Goal: Task Accomplishment & Management: Manage account settings

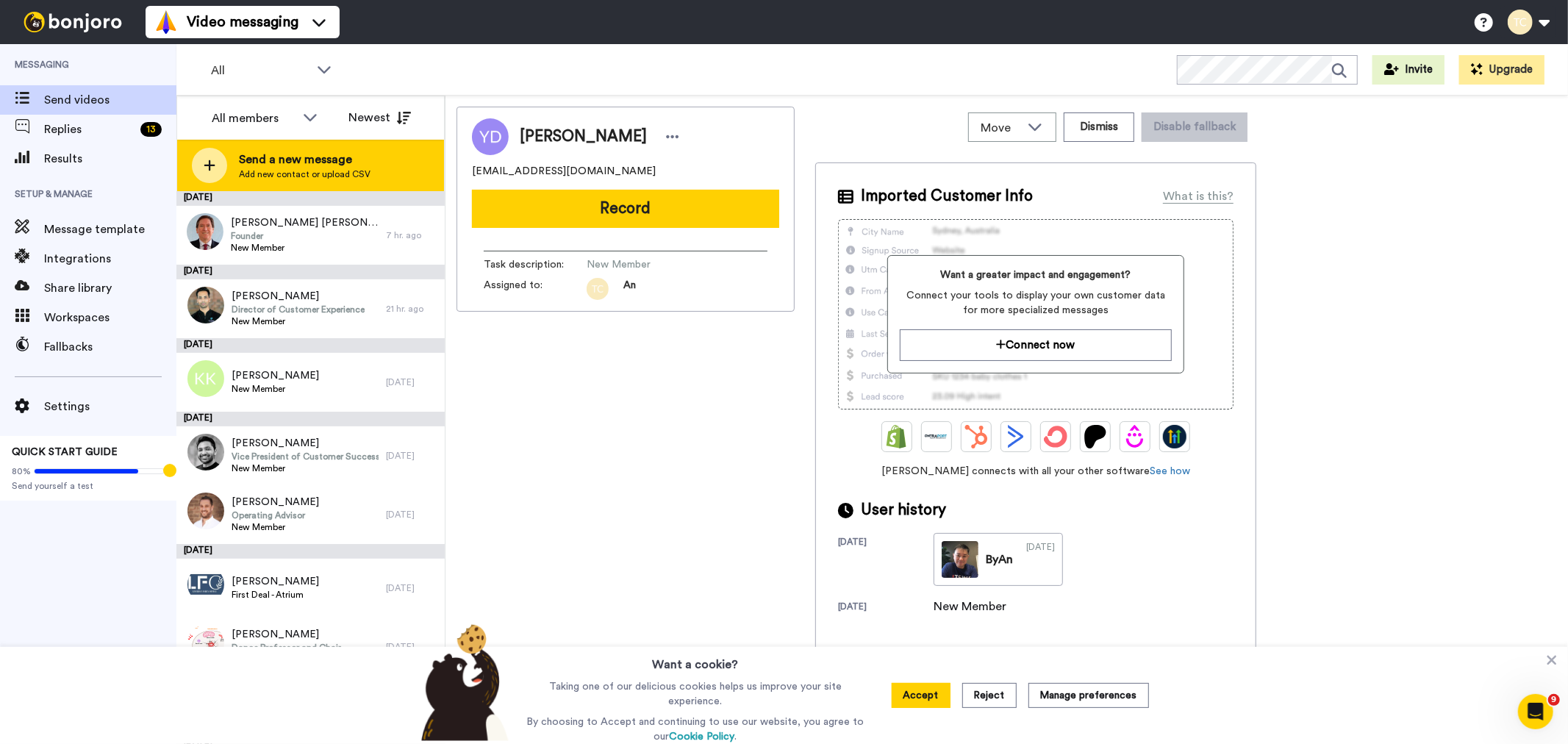
click at [275, 165] on span "Send a new message" at bounding box center [304, 159] width 131 height 17
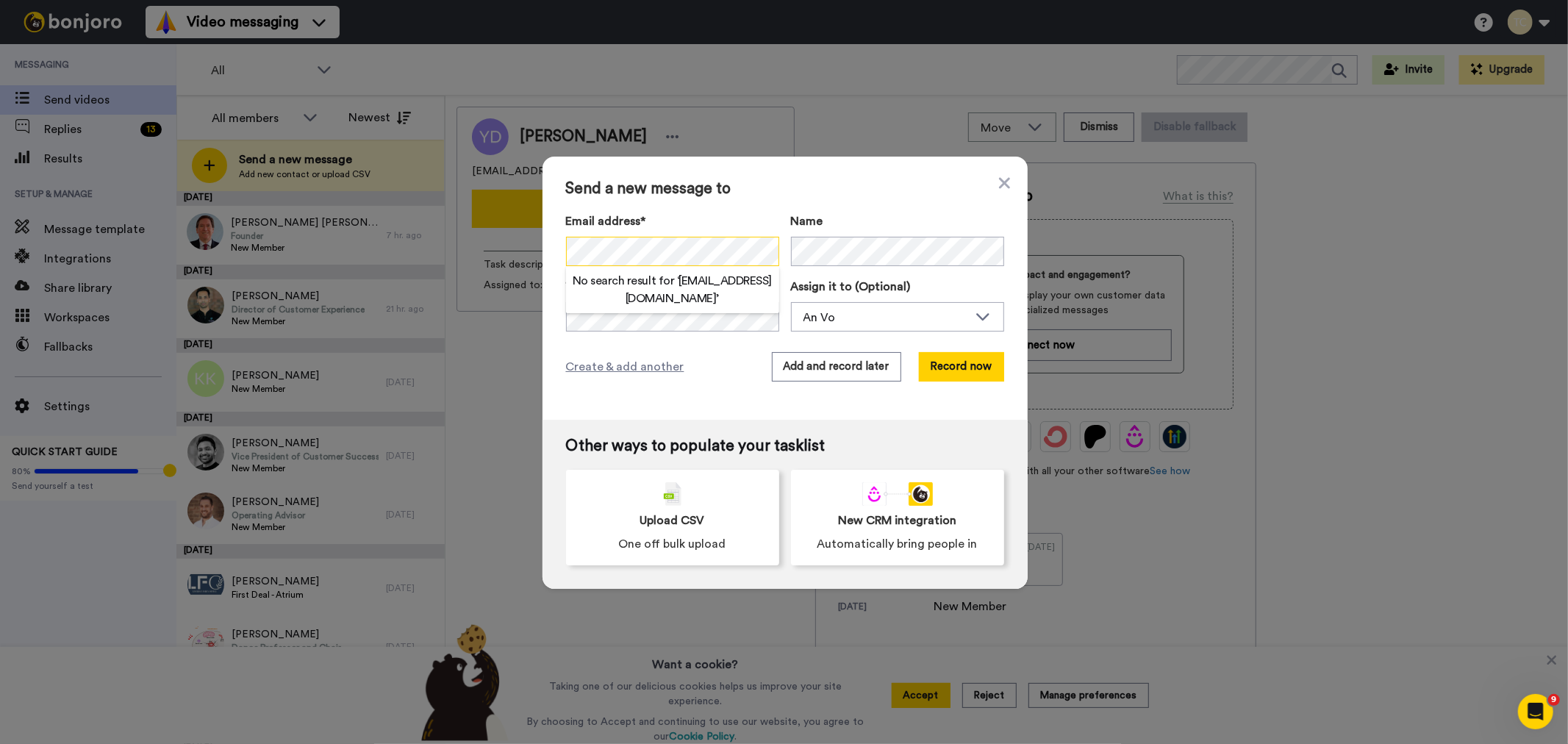
click at [518, 258] on div "Send a new message to Email address* No search result for ‘ pkennedy@baincapita…" at bounding box center [784, 372] width 1568 height 744
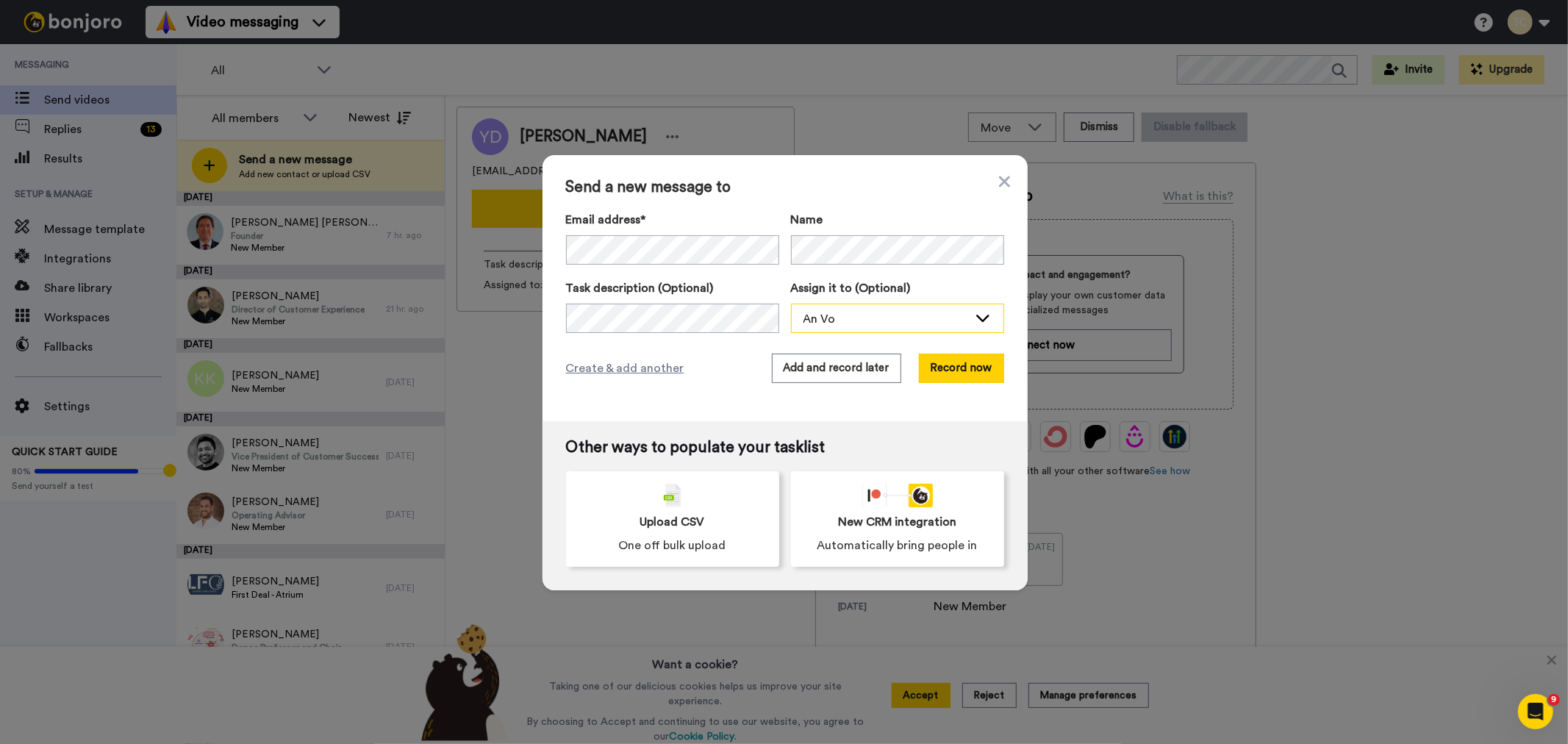
click at [793, 326] on div "An Vo" at bounding box center [897, 319] width 212 height 29
click at [855, 375] on li "Stew Glynn" at bounding box center [857, 374] width 132 height 24
click at [795, 372] on button "Add and record later" at bounding box center [836, 368] width 129 height 29
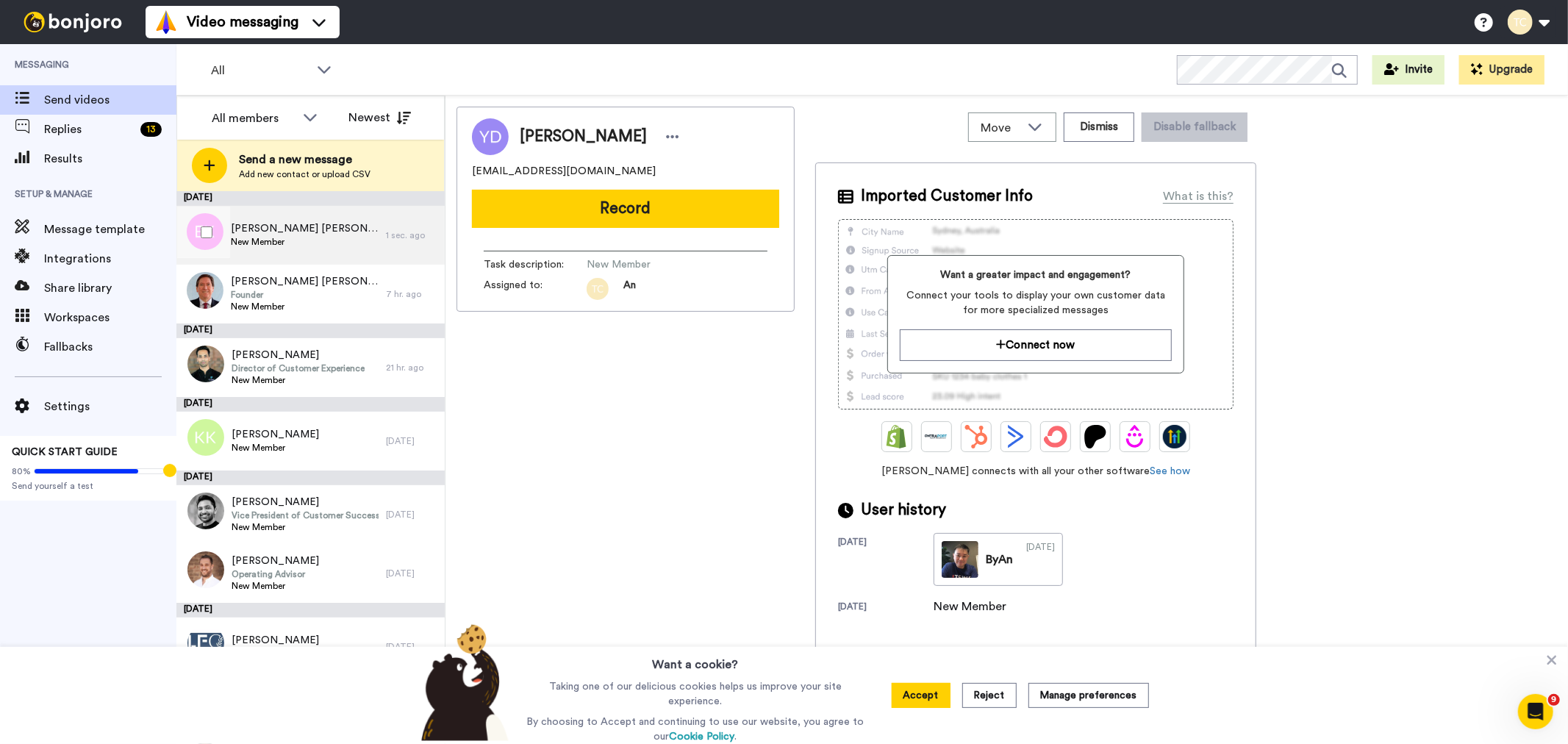
click at [291, 241] on span "New Member" at bounding box center [305, 241] width 148 height 12
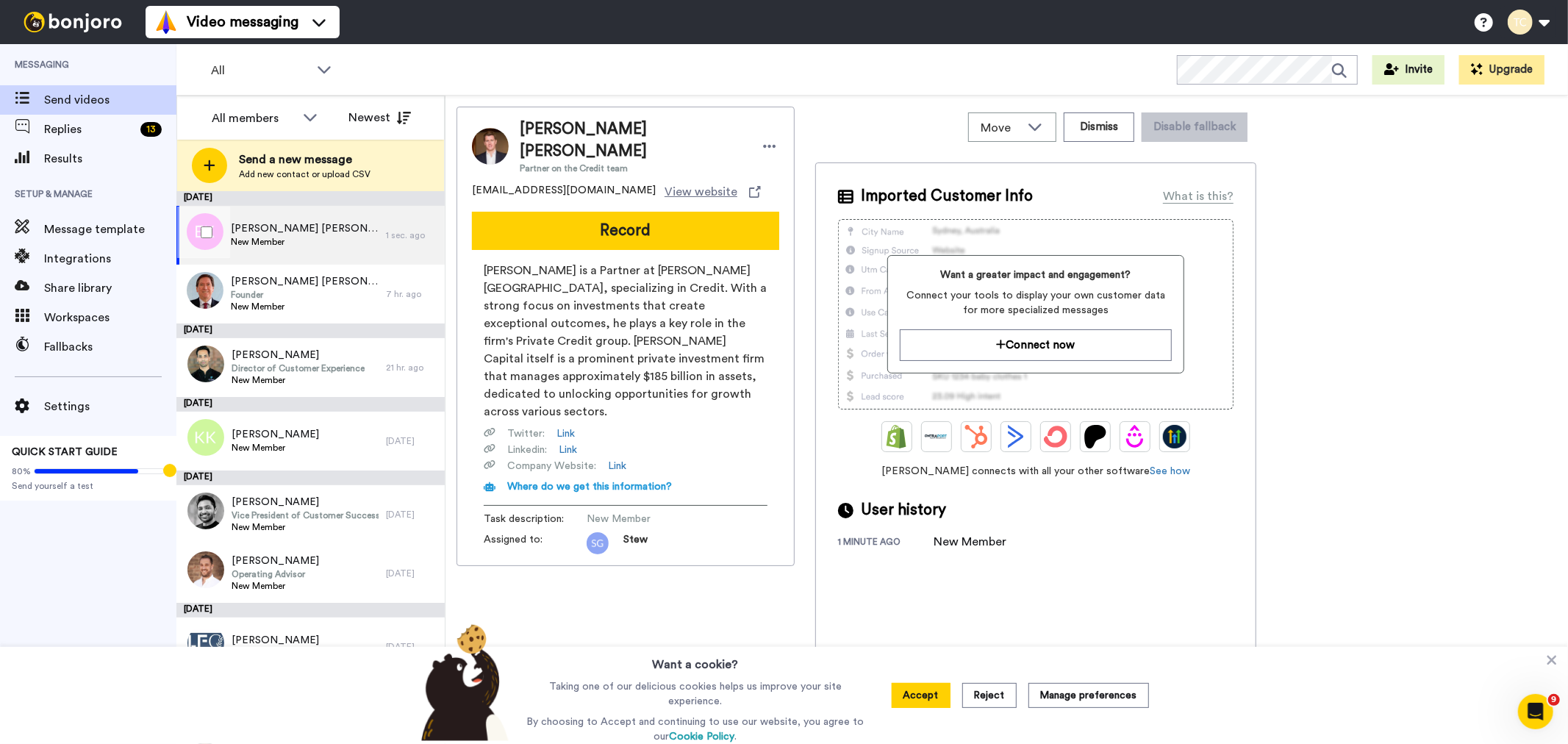
click at [295, 236] on span "New Member" at bounding box center [305, 241] width 148 height 12
click at [1040, 128] on icon at bounding box center [1035, 128] width 13 height 7
click at [763, 139] on icon at bounding box center [770, 146] width 13 height 15
click at [725, 161] on li "Edit contact" at bounding box center [720, 161] width 106 height 20
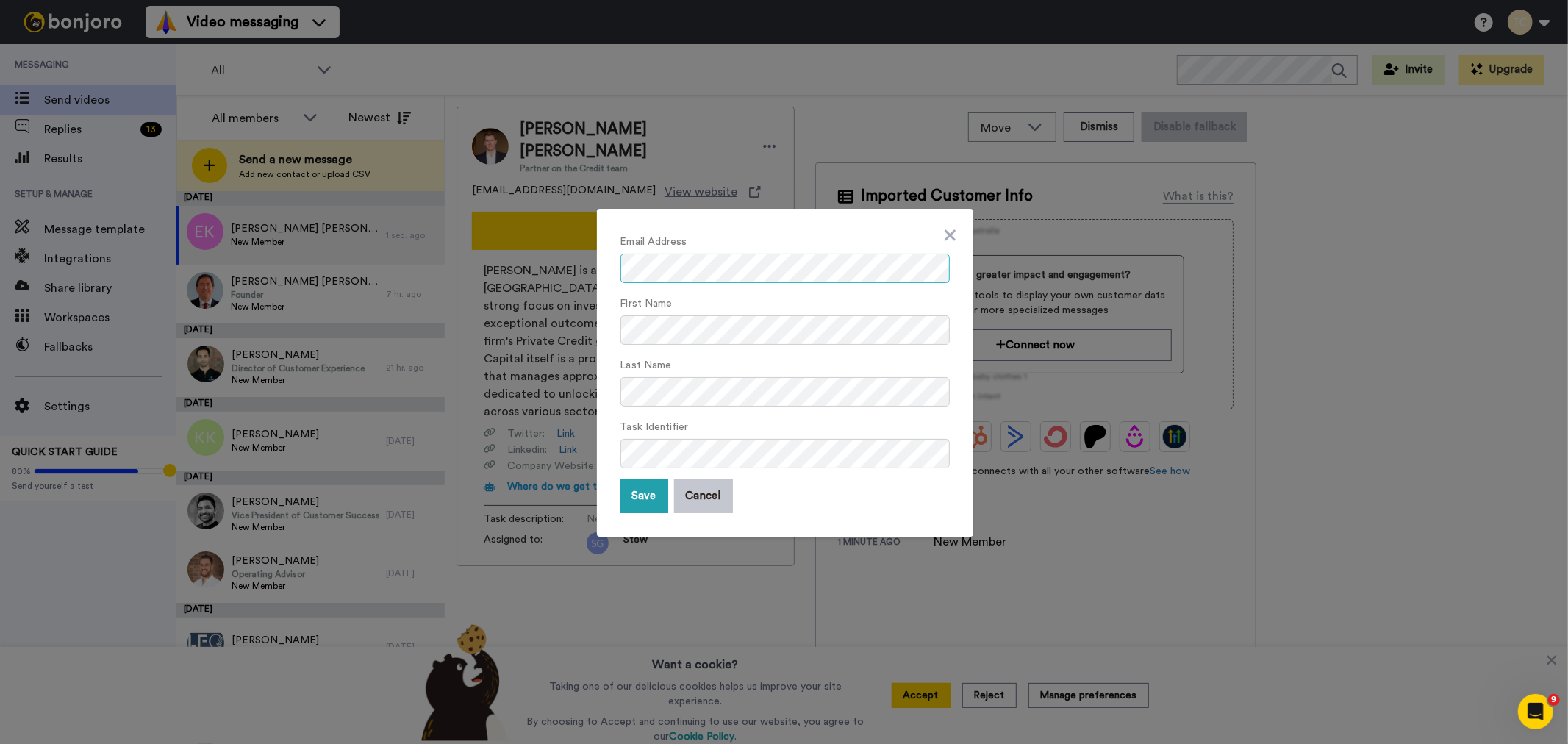
click at [584, 264] on div "Email Address First Name Last Name Task Identifier Save Cancel" at bounding box center [784, 372] width 1568 height 744
click at [527, 334] on div "Email Address First Name Last Name Task Identifier Save Cancel" at bounding box center [784, 372] width 1568 height 744
click at [568, 394] on div "Email Address First Name Last Name Task Identifier Save Cancel" at bounding box center [784, 372] width 1568 height 744
click at [641, 494] on button "Save" at bounding box center [644, 495] width 48 height 34
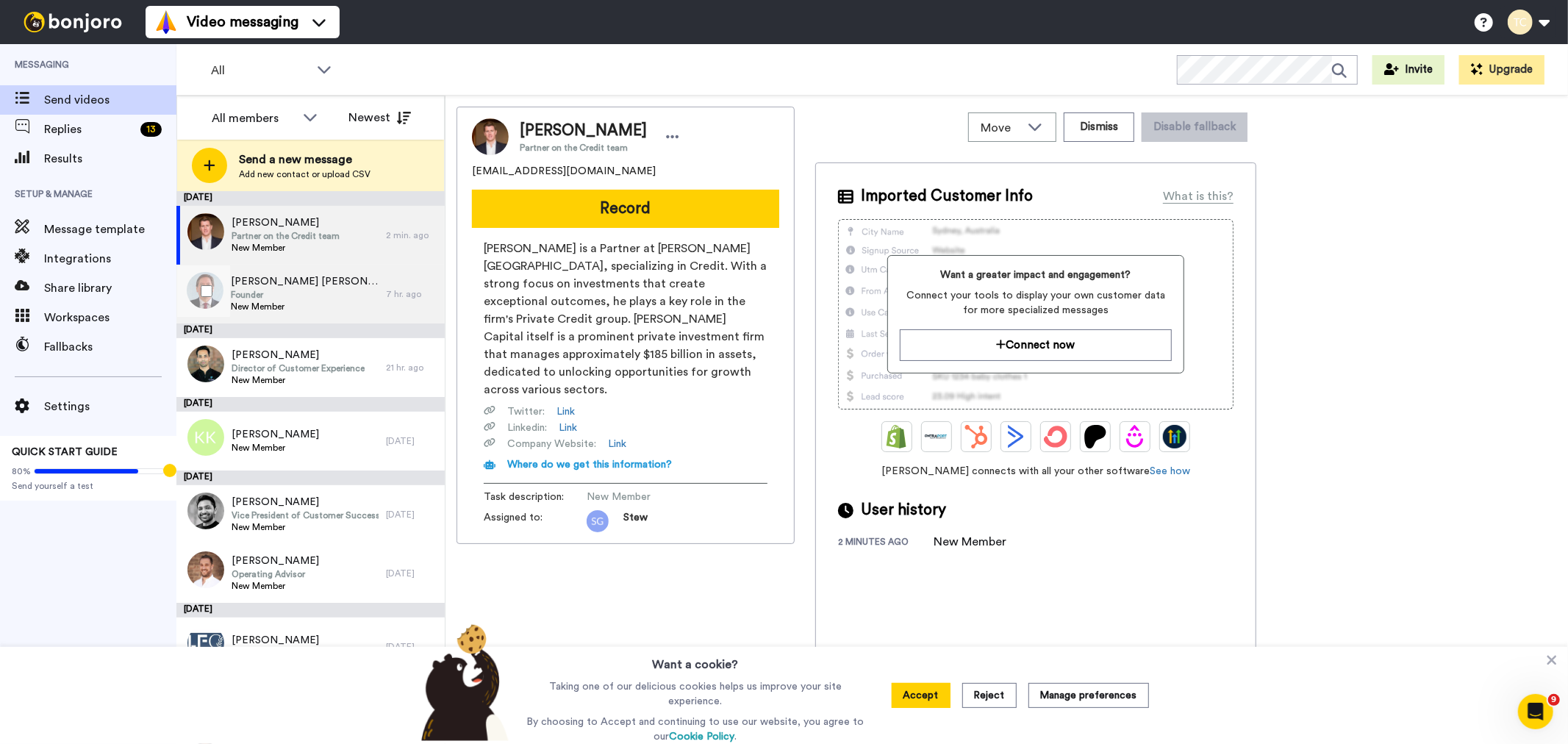
click at [261, 290] on span "Founder" at bounding box center [305, 294] width 148 height 12
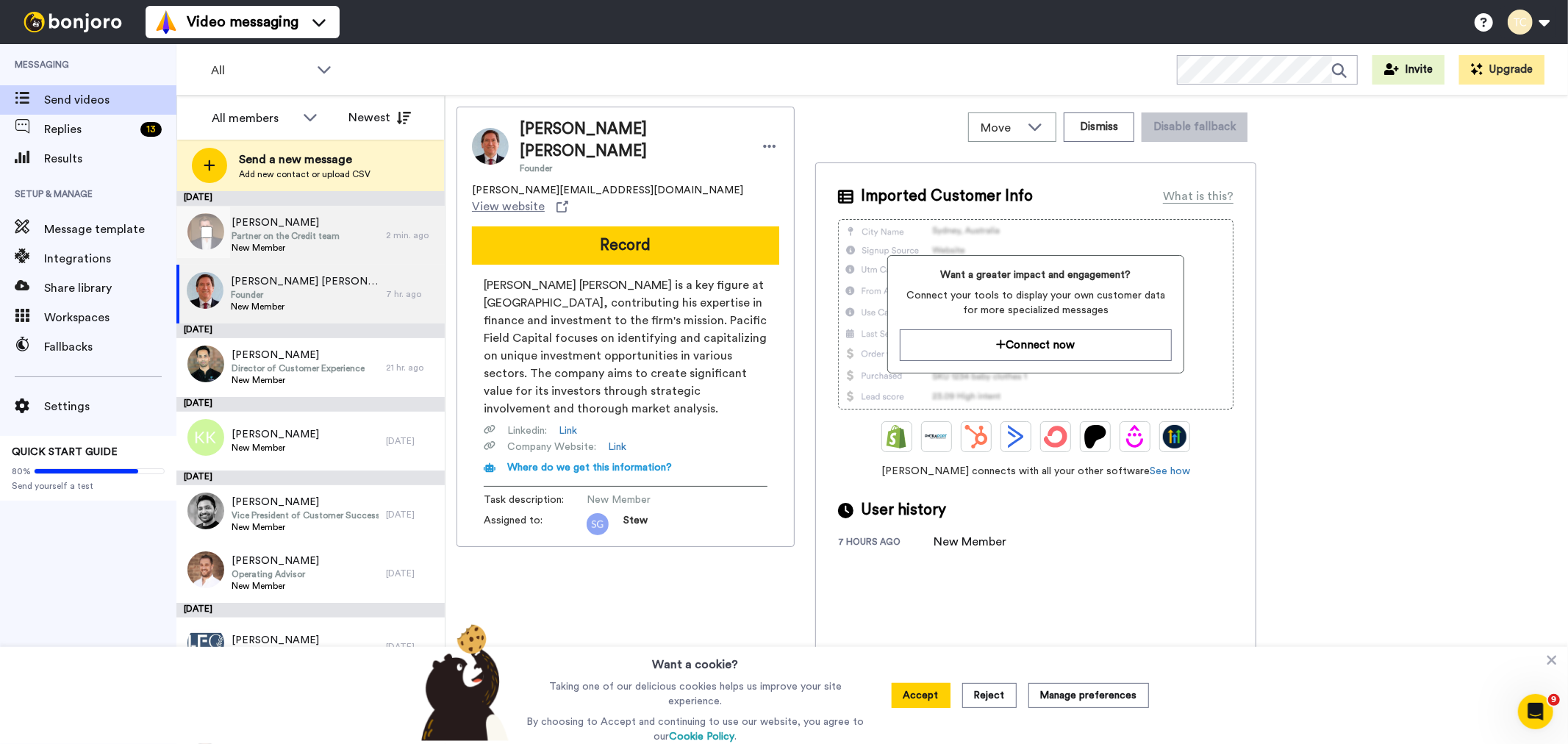
click at [283, 242] on span "New Member" at bounding box center [285, 248] width 108 height 12
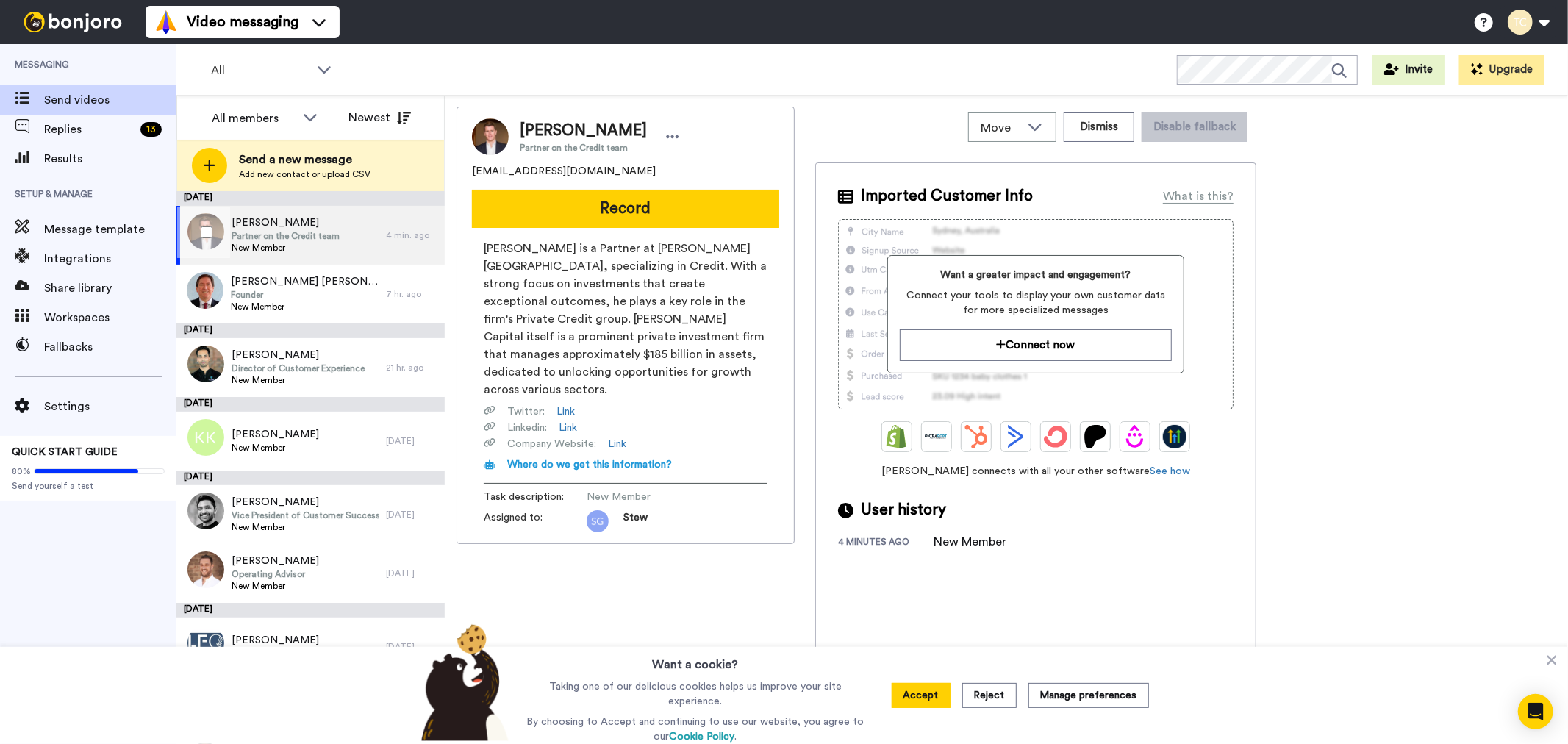
click at [319, 230] on span "Partner on the Credit team" at bounding box center [285, 236] width 108 height 12
click at [673, 137] on icon at bounding box center [673, 136] width 13 height 3
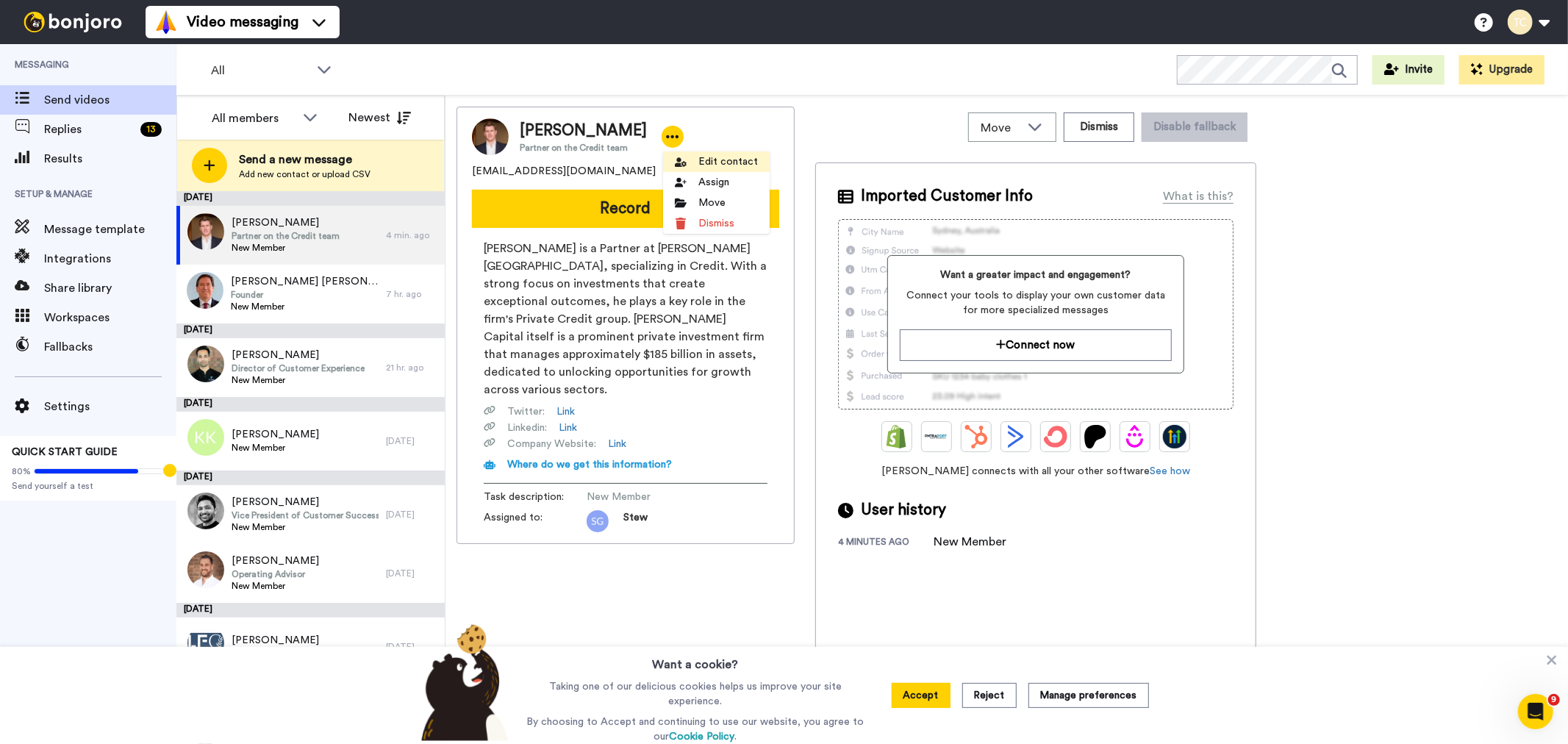
click at [736, 162] on li "Edit contact" at bounding box center [717, 161] width 106 height 20
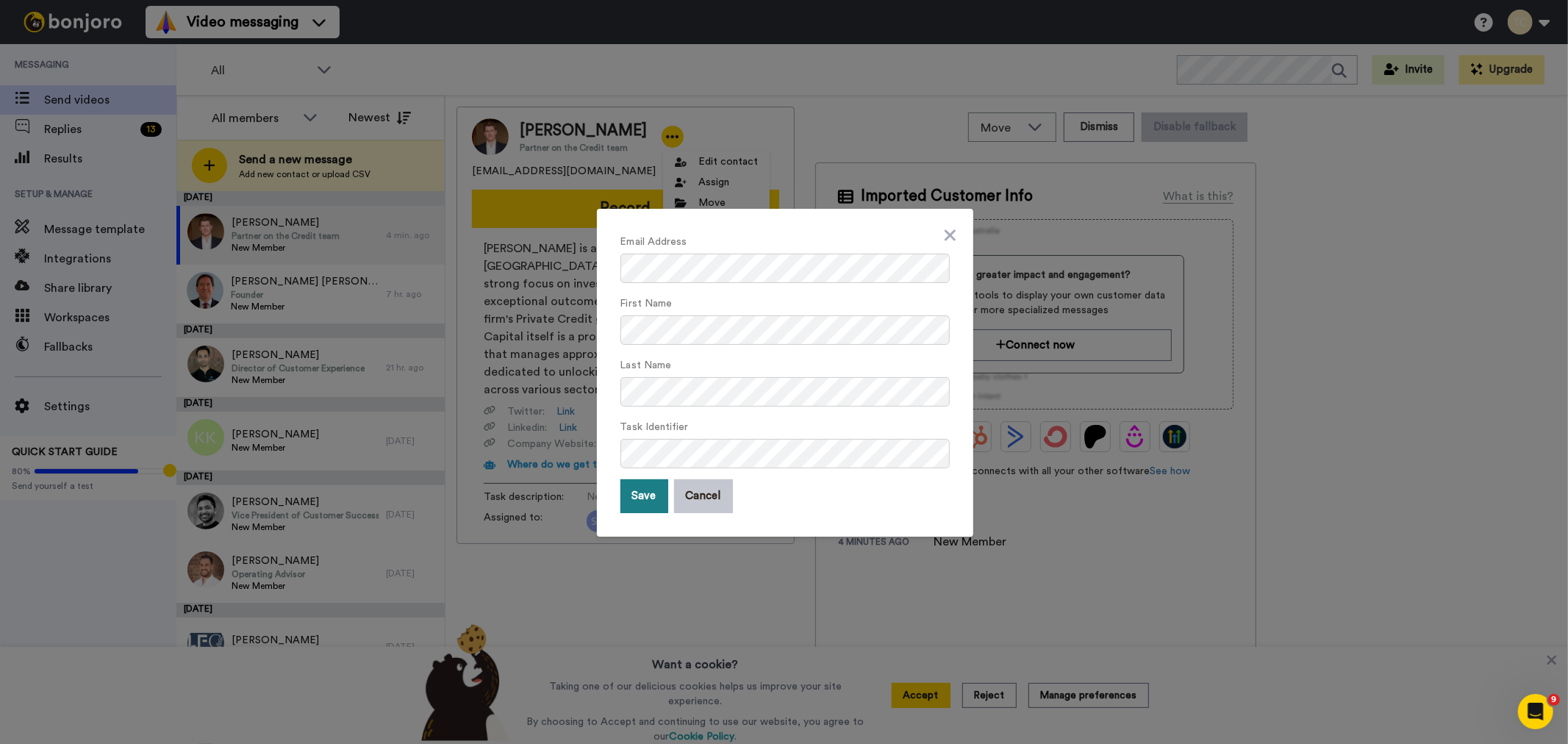
click at [634, 503] on button "Save" at bounding box center [644, 495] width 48 height 34
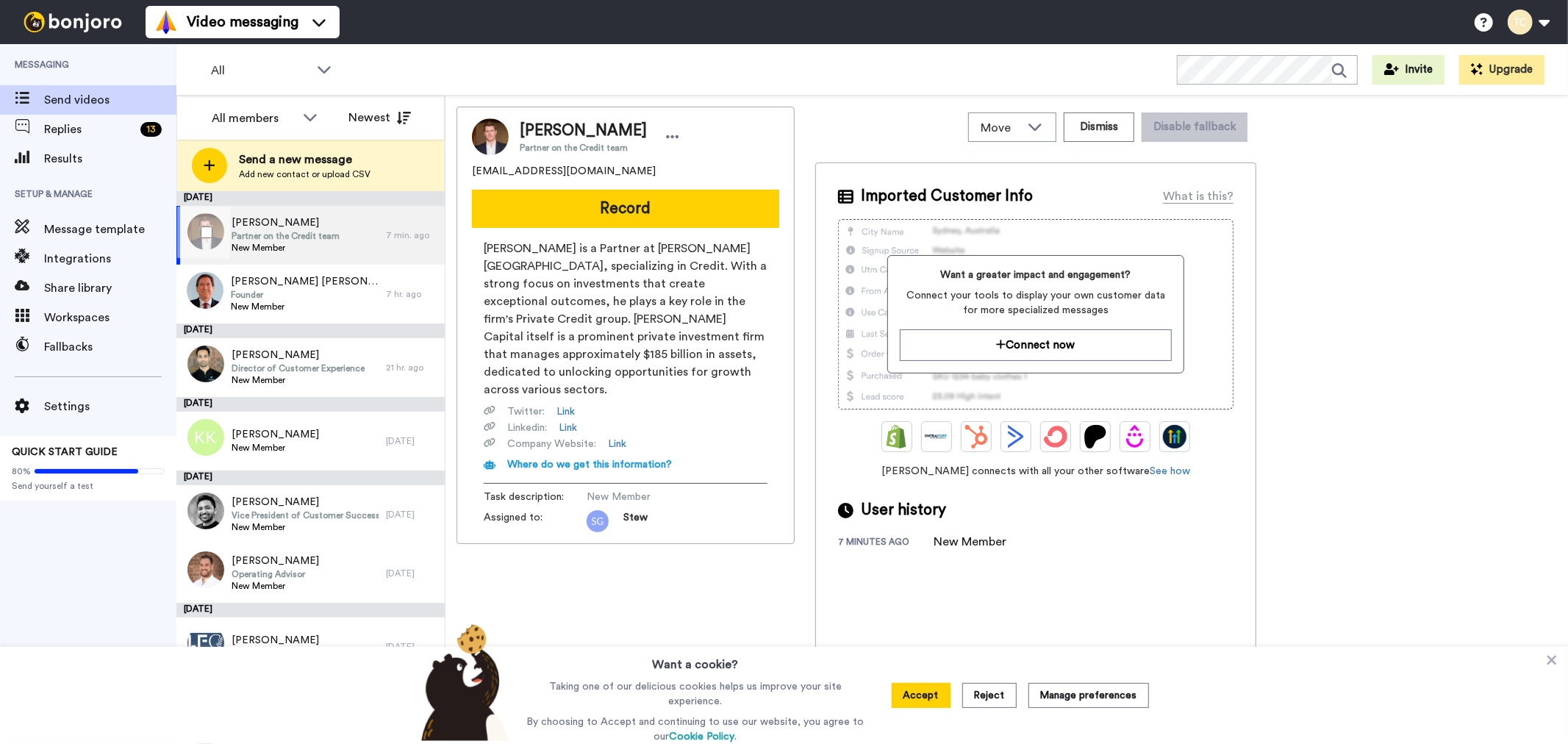
click at [295, 247] on span "New Member" at bounding box center [285, 248] width 108 height 12
click at [685, 138] on div "Elizabeth Kennedy Partner on the Credit team" at bounding box center [625, 137] width 307 height 37
click at [672, 136] on icon at bounding box center [673, 137] width 13 height 15
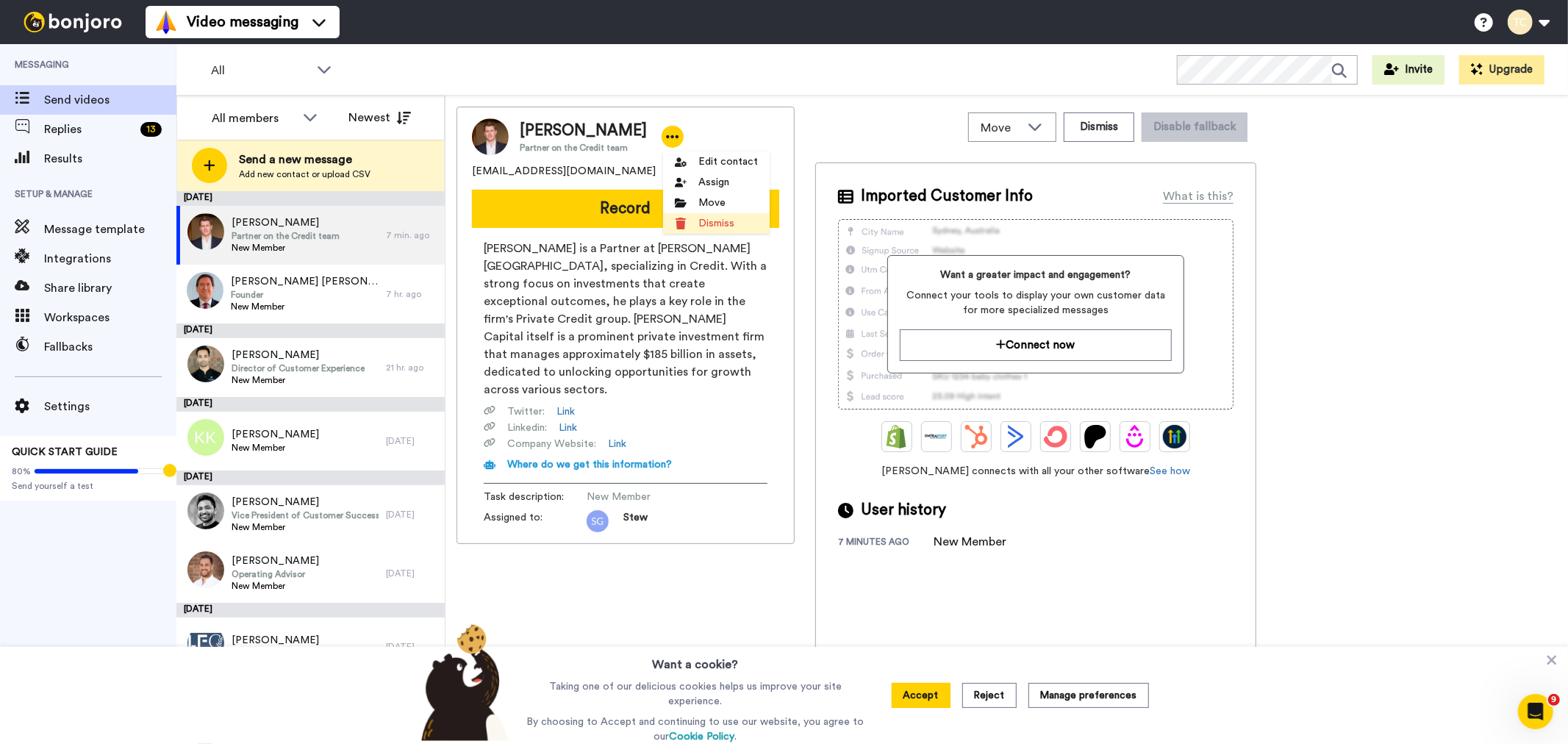
click at [703, 220] on li "Dismiss" at bounding box center [717, 223] width 106 height 20
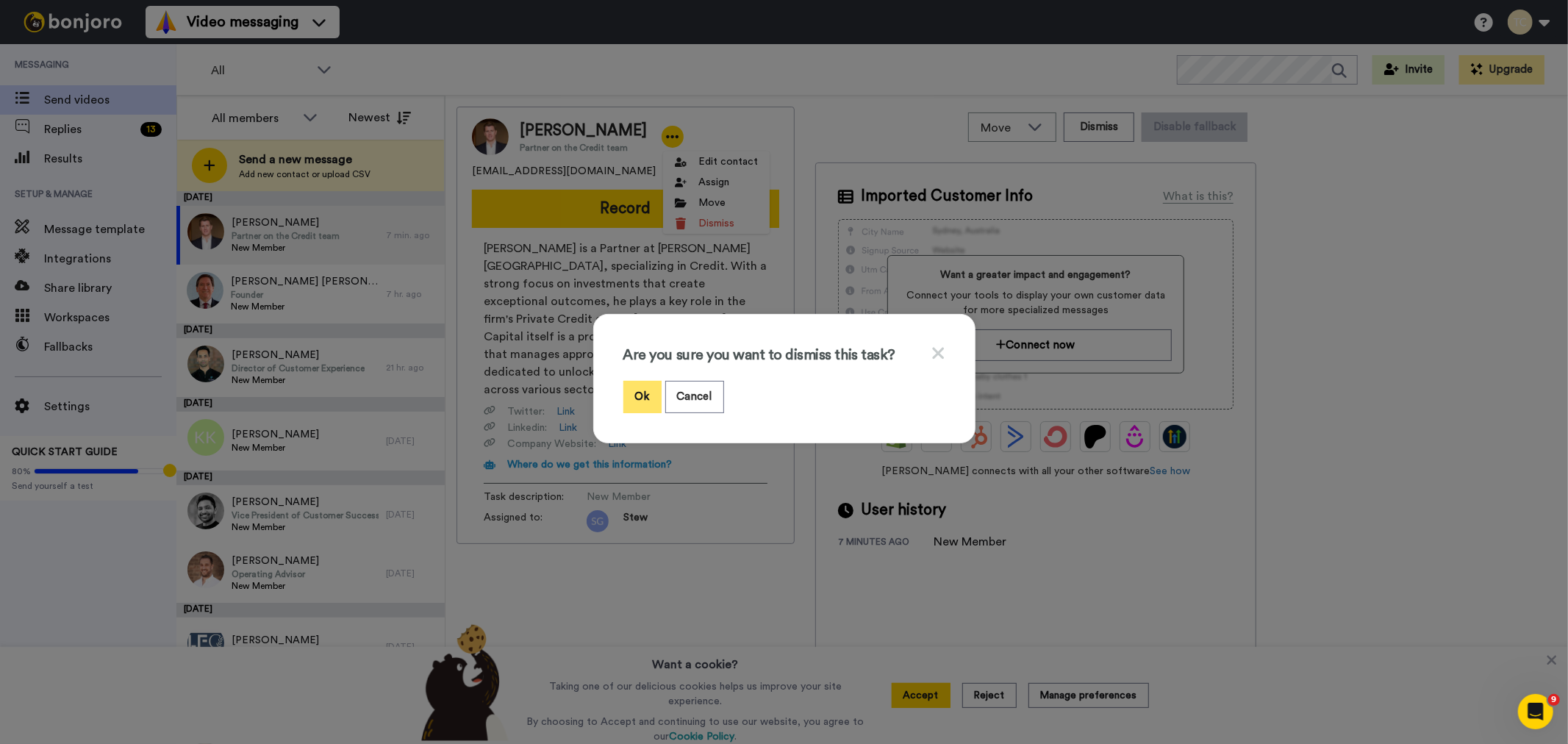
click at [641, 401] on button "Ok" at bounding box center [642, 396] width 39 height 31
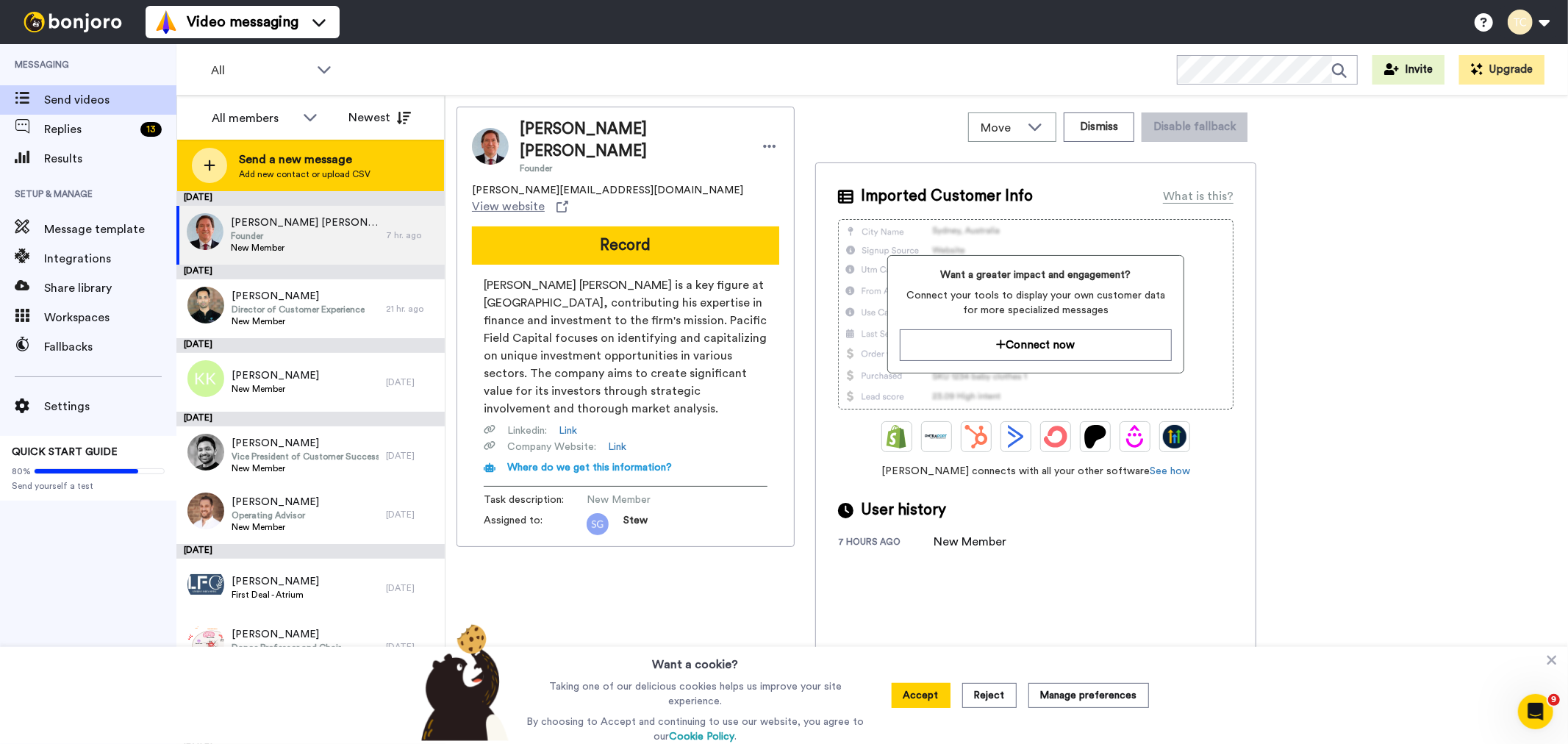
click at [290, 160] on span "Send a new message" at bounding box center [304, 159] width 131 height 17
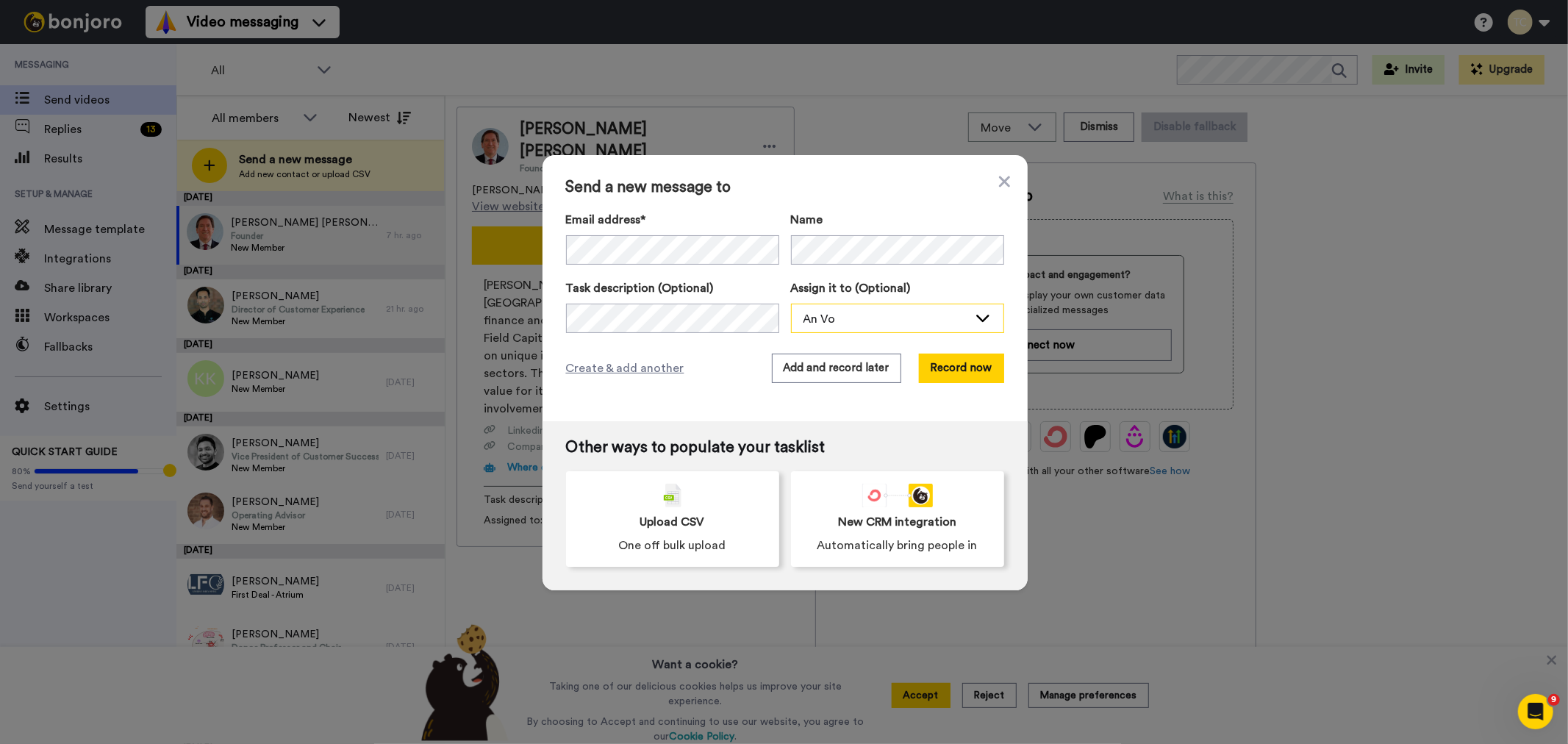
click at [849, 319] on div "An Vo" at bounding box center [885, 318] width 164 height 17
click at [829, 377] on span "Stew [PERSON_NAME]" at bounding box center [857, 374] width 132 height 15
click at [832, 369] on button "Add and record later" at bounding box center [836, 368] width 129 height 29
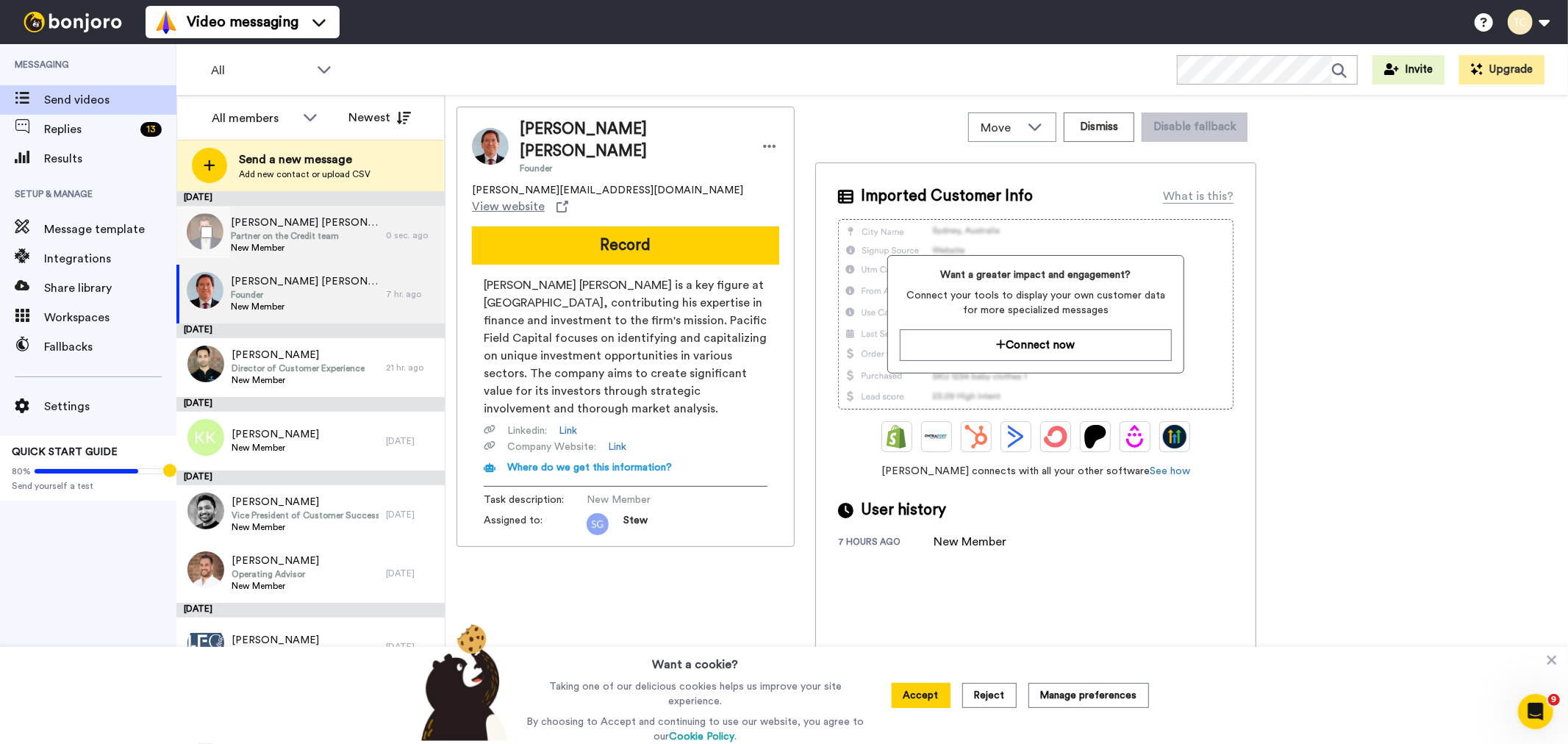
click at [272, 230] on span "Partner on the Credit team" at bounding box center [305, 236] width 148 height 12
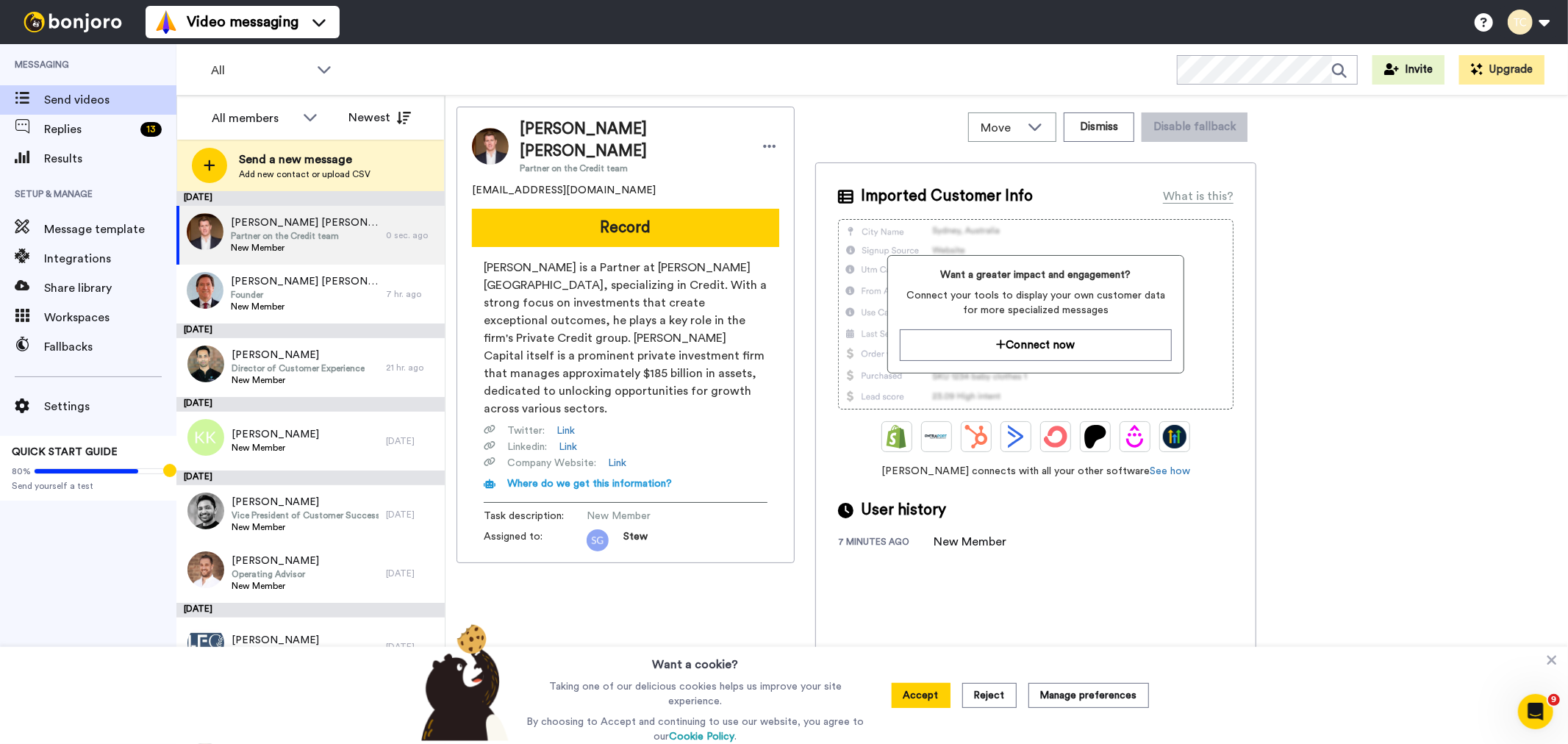
click at [569, 135] on span "Elizabeth Jane Kennedy" at bounding box center [632, 140] width 226 height 44
click at [525, 162] on span "Partner on the Credit team" at bounding box center [632, 168] width 226 height 12
click at [501, 142] on img at bounding box center [490, 146] width 37 height 37
click at [506, 140] on img at bounding box center [490, 146] width 37 height 37
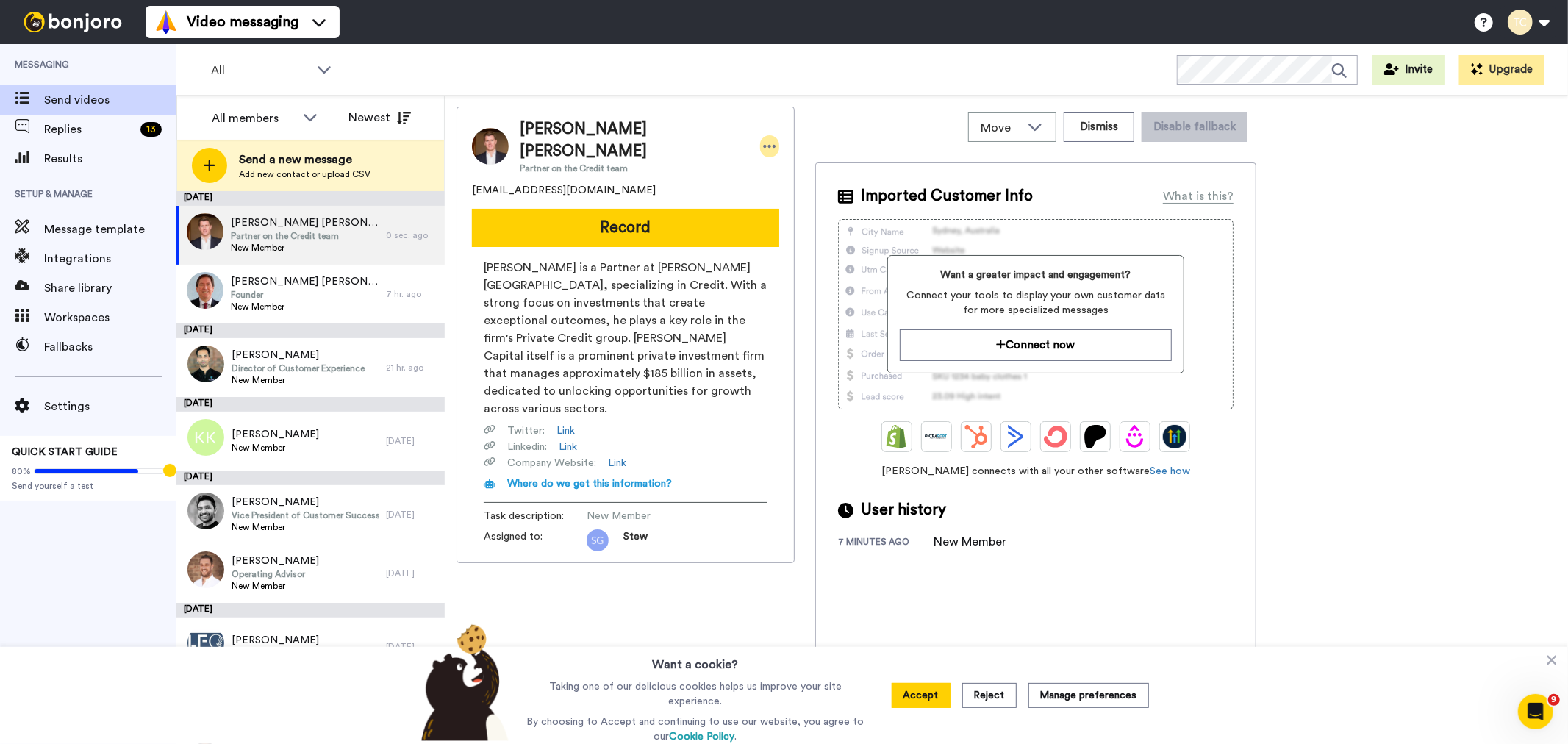
click at [763, 145] on icon at bounding box center [770, 146] width 13 height 3
click at [1551, 663] on icon at bounding box center [1551, 661] width 9 height 9
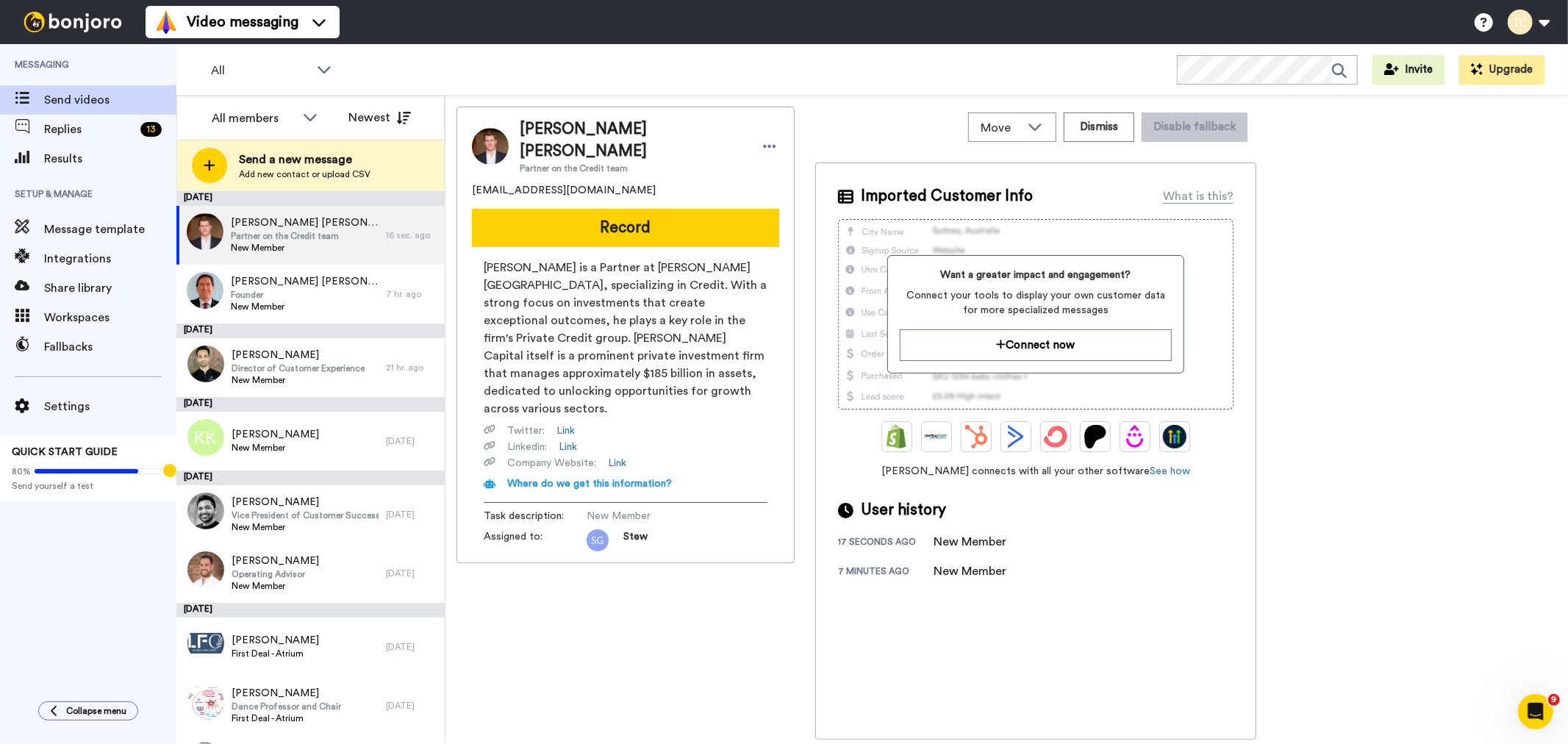
click at [857, 568] on div "7 minutes ago" at bounding box center [885, 572] width 95 height 15
click at [941, 571] on div "New Member" at bounding box center [970, 571] width 73 height 17
click at [1044, 126] on icon at bounding box center [1034, 127] width 17 height 15
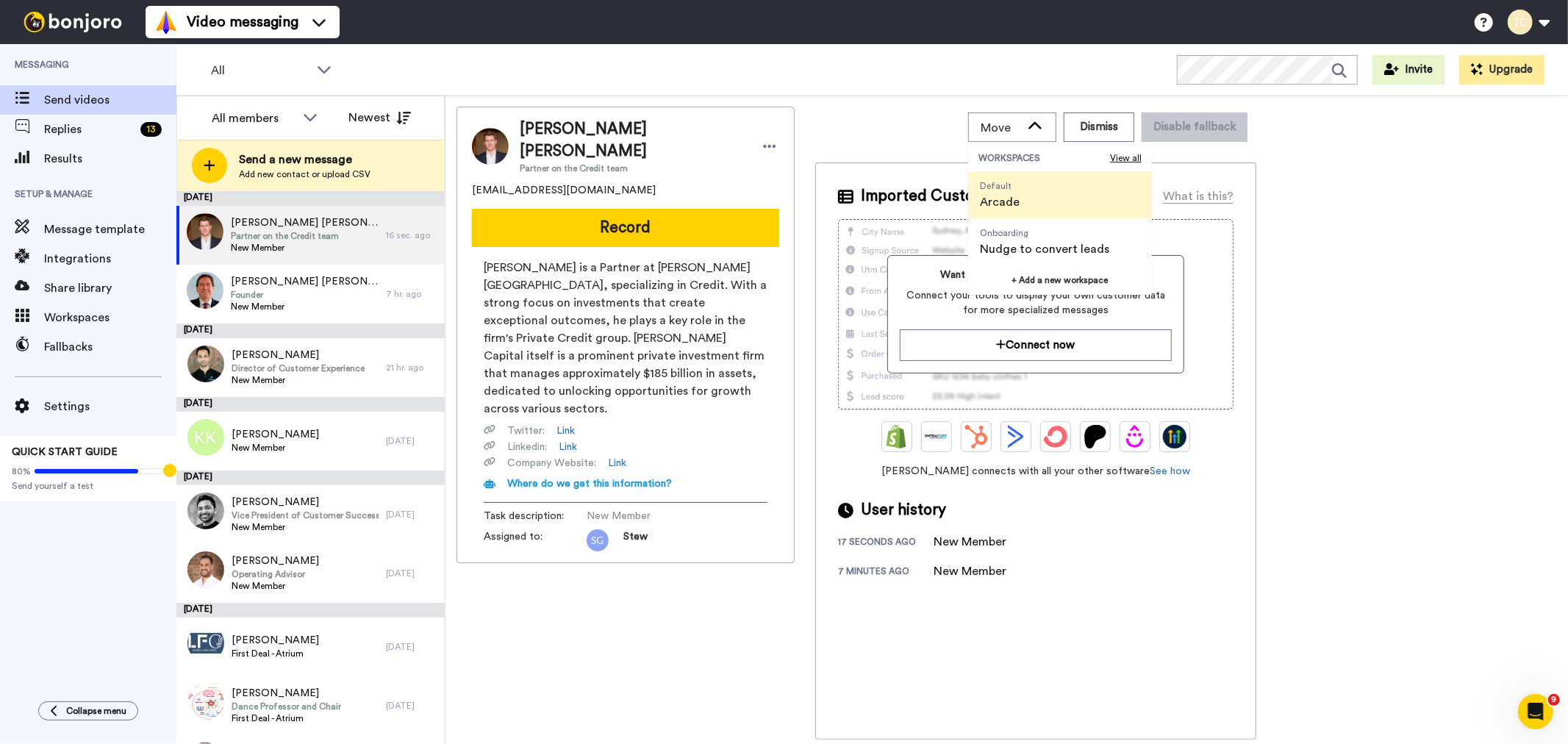
click at [579, 124] on span "Elizabeth Jane Kennedy" at bounding box center [632, 140] width 226 height 44
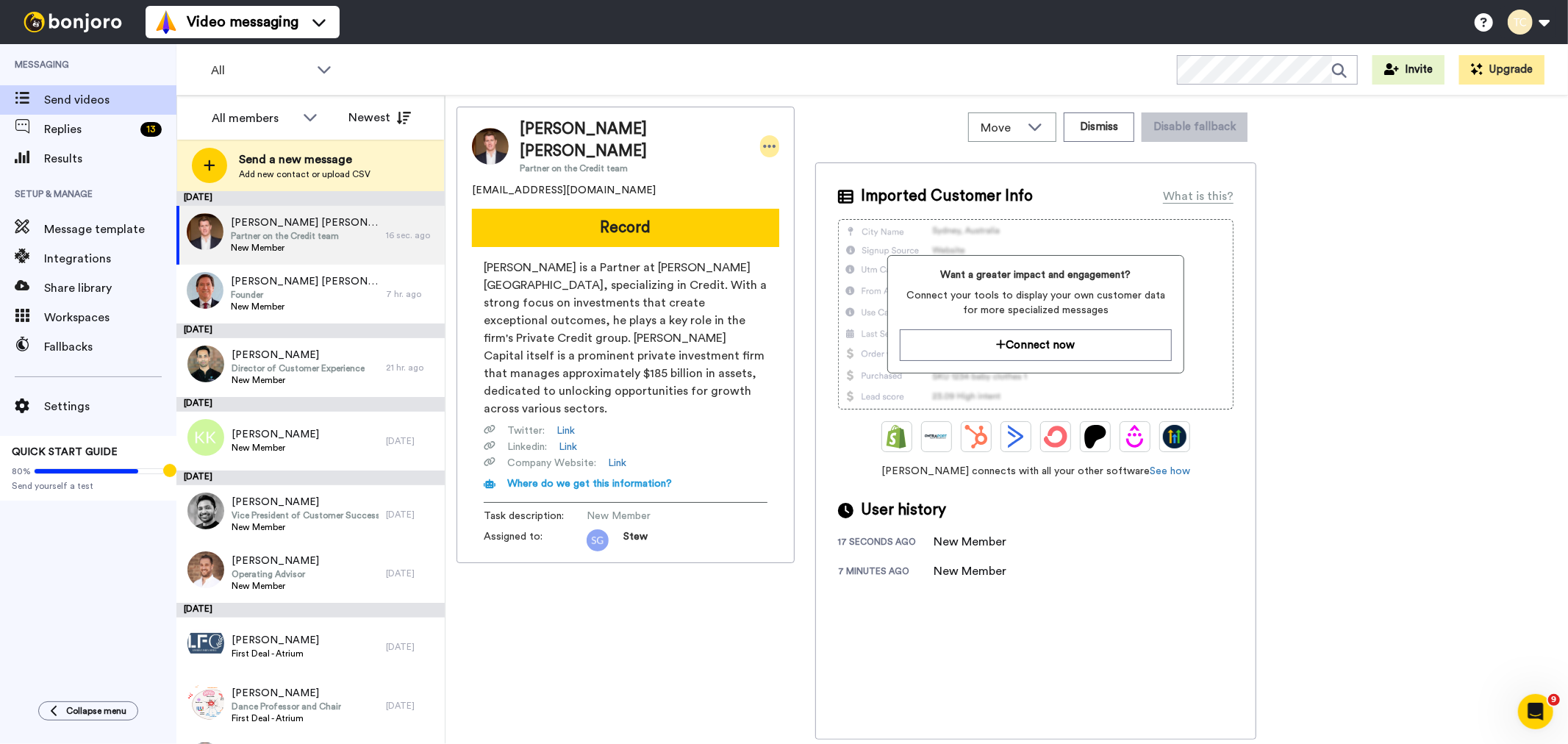
click at [760, 135] on div at bounding box center [769, 146] width 19 height 22
click at [751, 161] on li "Edit contact" at bounding box center [753, 161] width 106 height 20
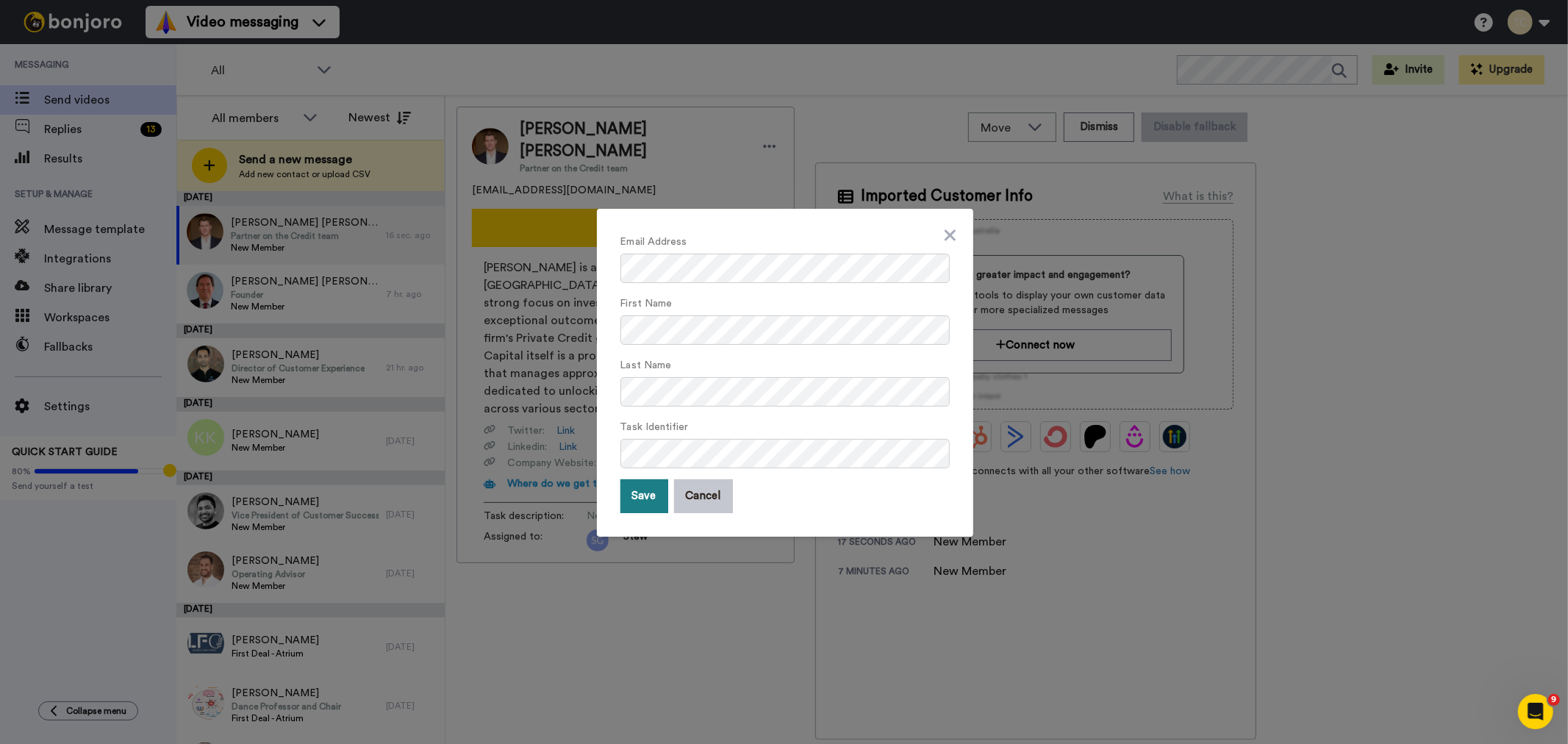
click at [635, 505] on button "Save" at bounding box center [644, 495] width 48 height 34
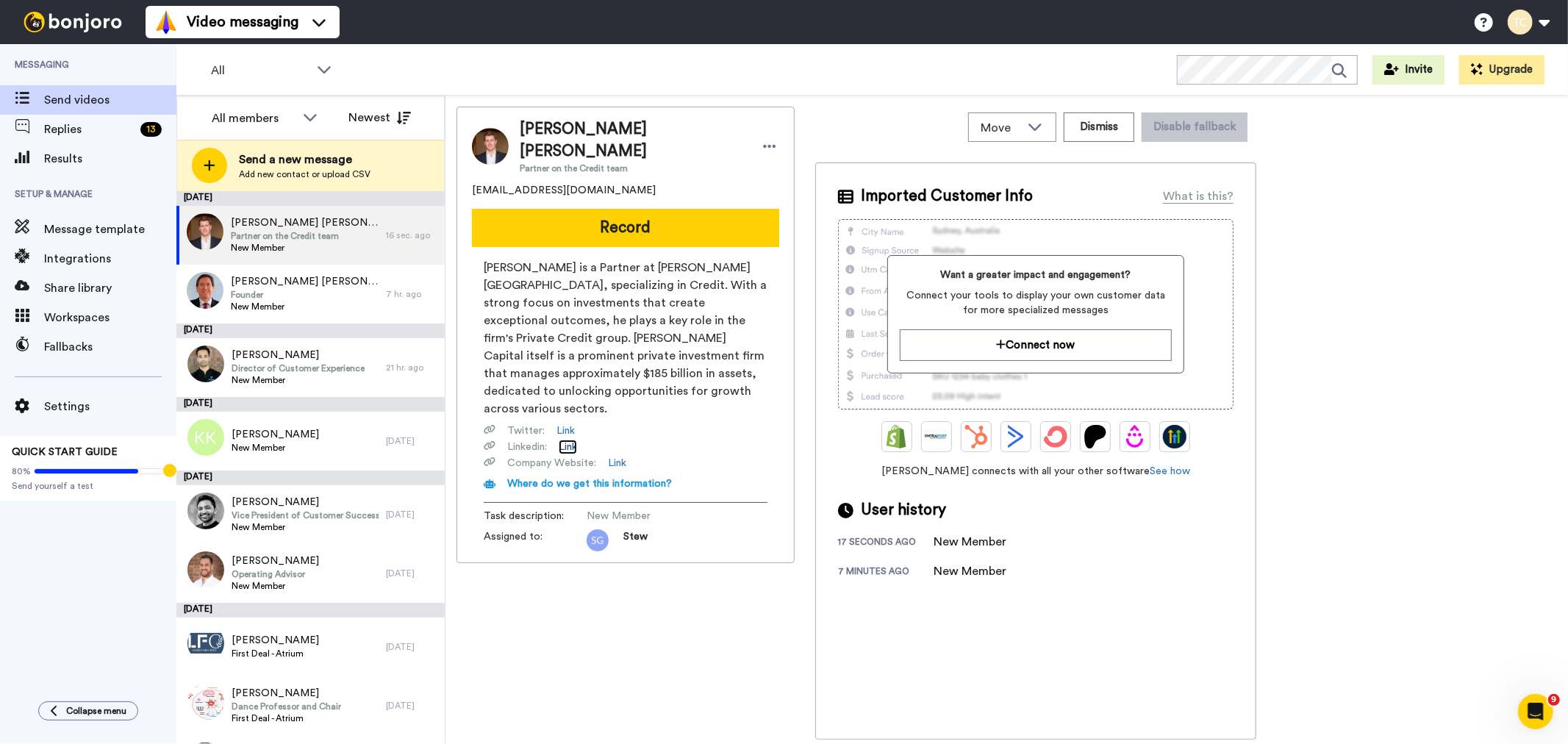
click at [567, 439] on link "Link" at bounding box center [568, 447] width 18 height 15
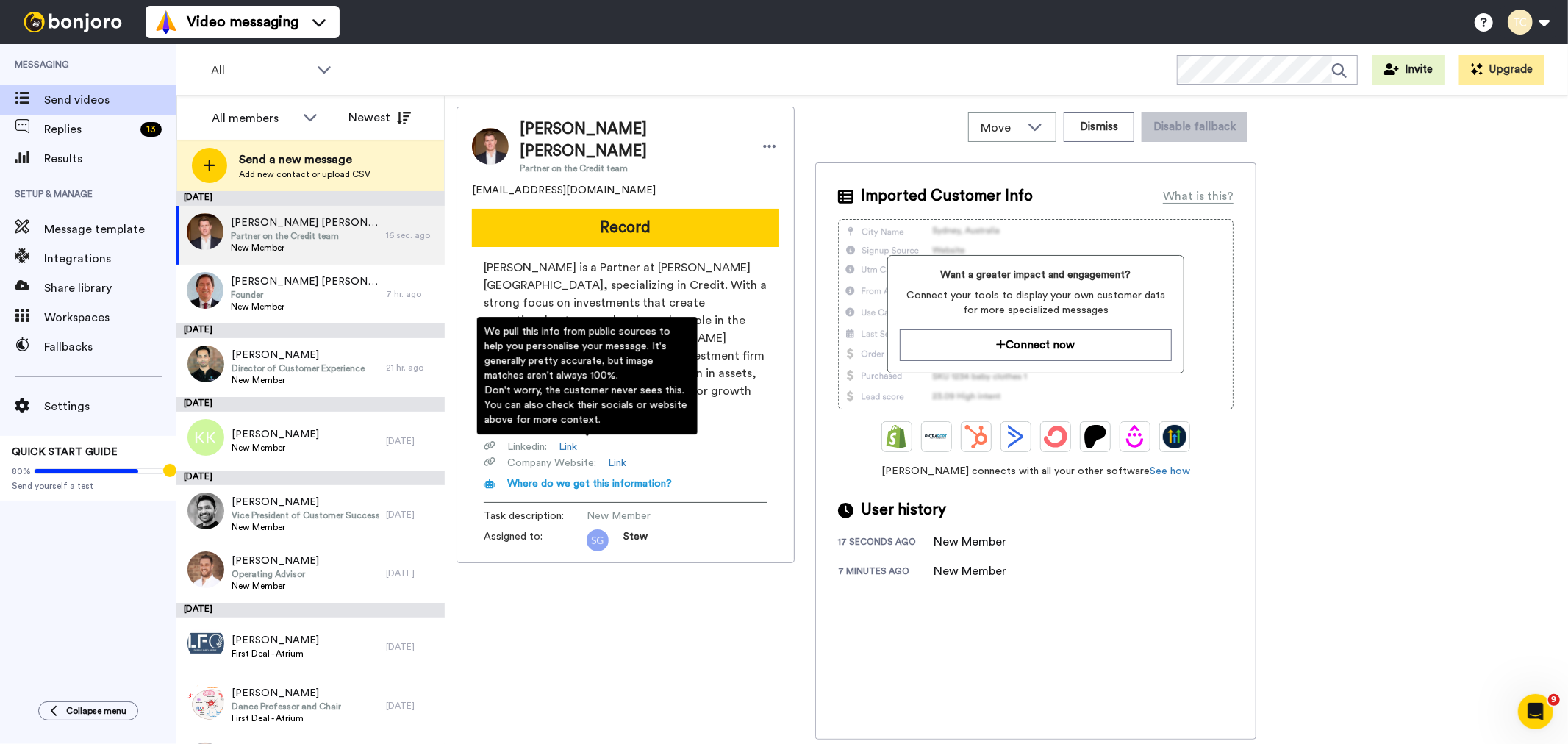
click at [567, 479] on span "Where do we get this information?" at bounding box center [589, 483] width 164 height 10
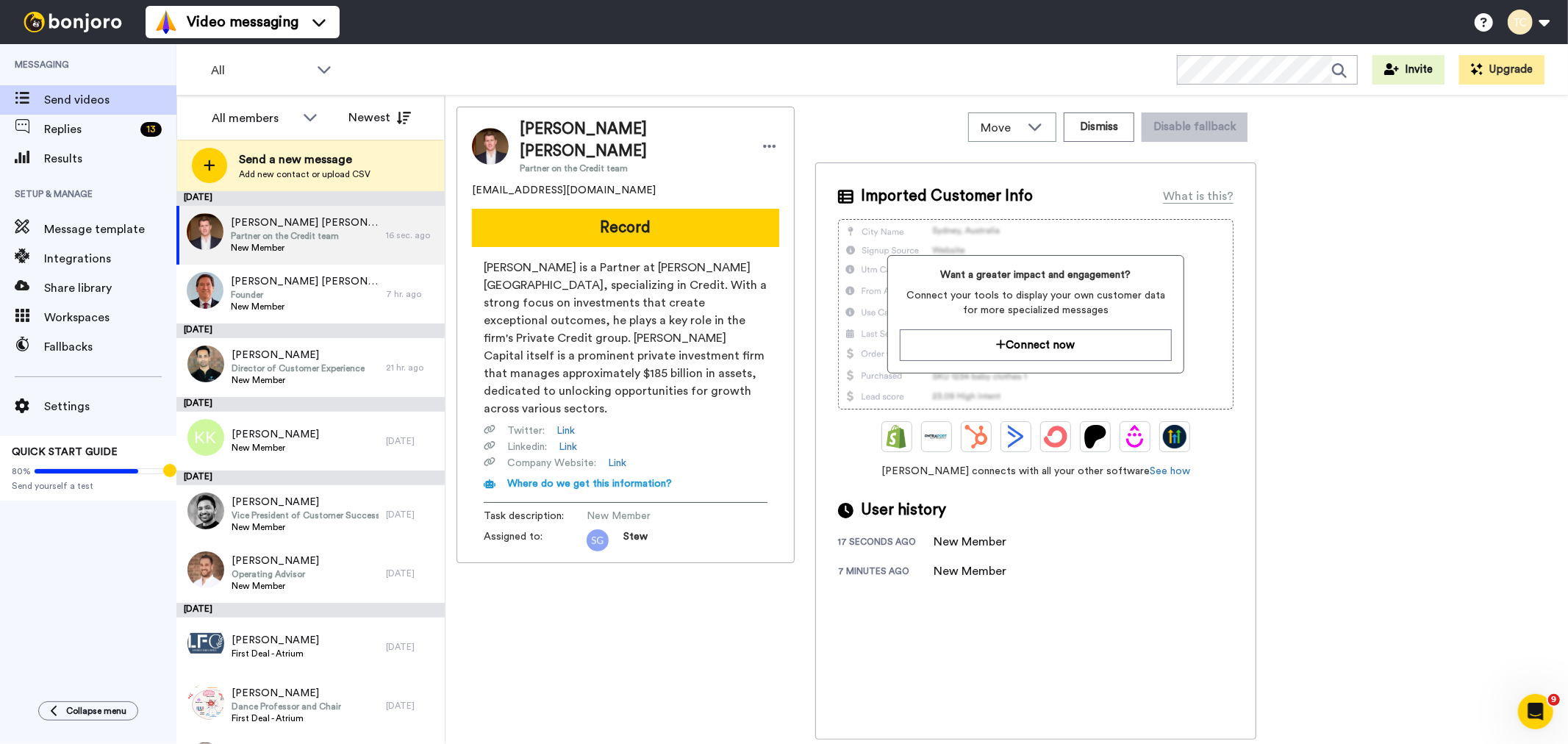
click at [495, 133] on img at bounding box center [490, 146] width 37 height 37
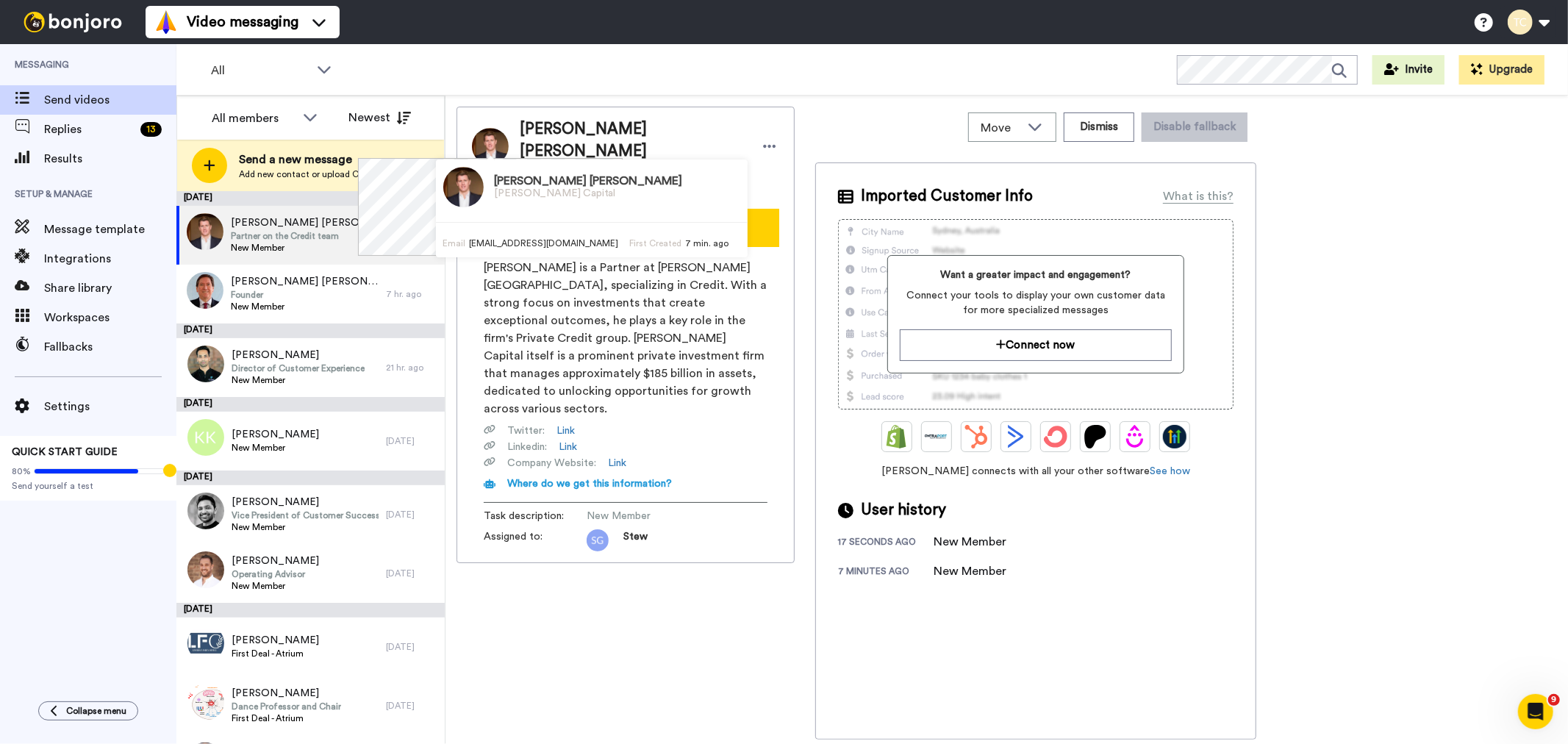
click at [495, 133] on img at bounding box center [490, 146] width 37 height 37
click at [560, 180] on h3 "Elizabeth Jane Kennedy" at bounding box center [588, 182] width 188 height 13
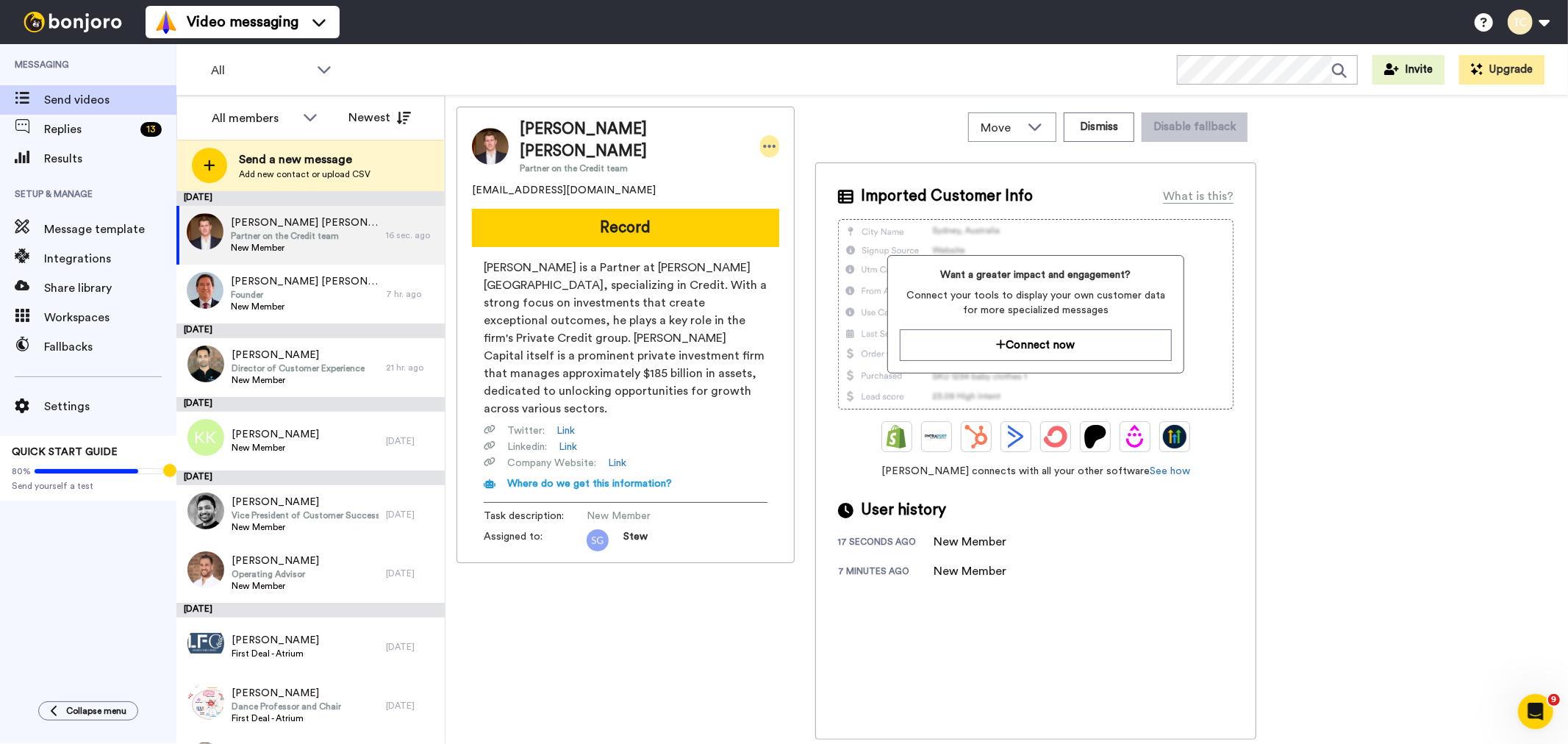
click at [760, 138] on div at bounding box center [769, 146] width 19 height 22
click at [1539, 17] on button at bounding box center [1528, 21] width 56 height 32
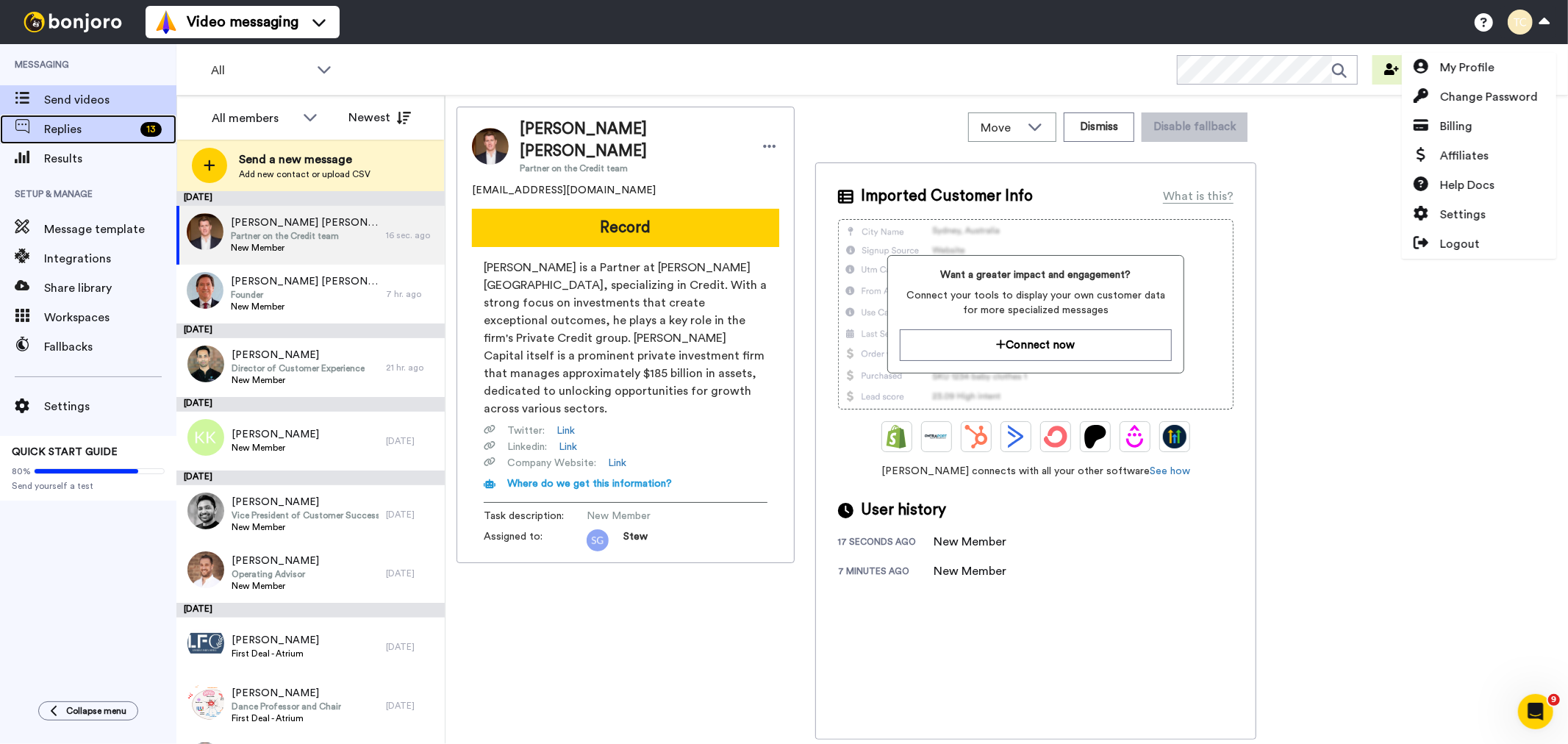
click at [31, 126] on span at bounding box center [22, 129] width 44 height 15
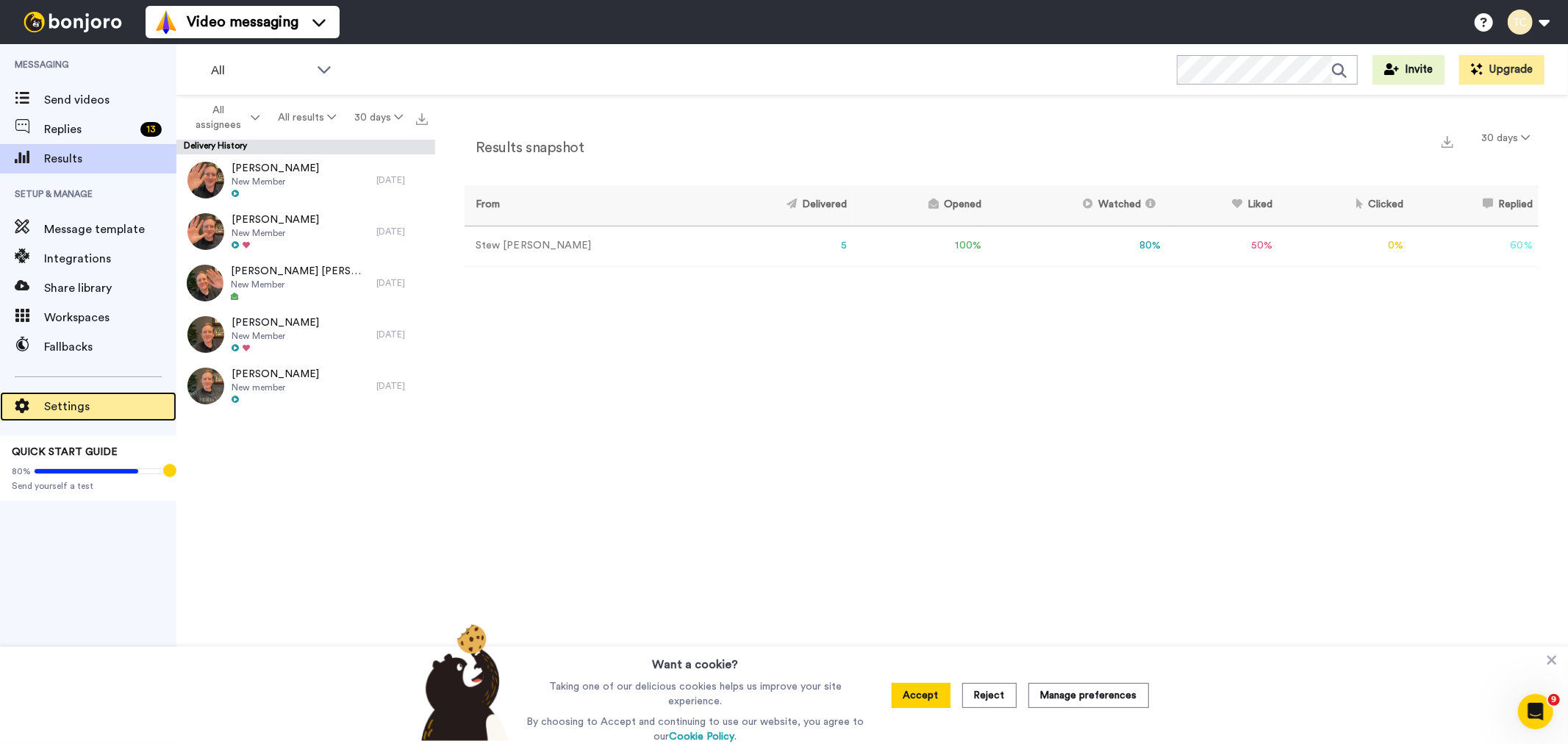
click at [82, 415] on span "Settings" at bounding box center [110, 405] width 132 height 17
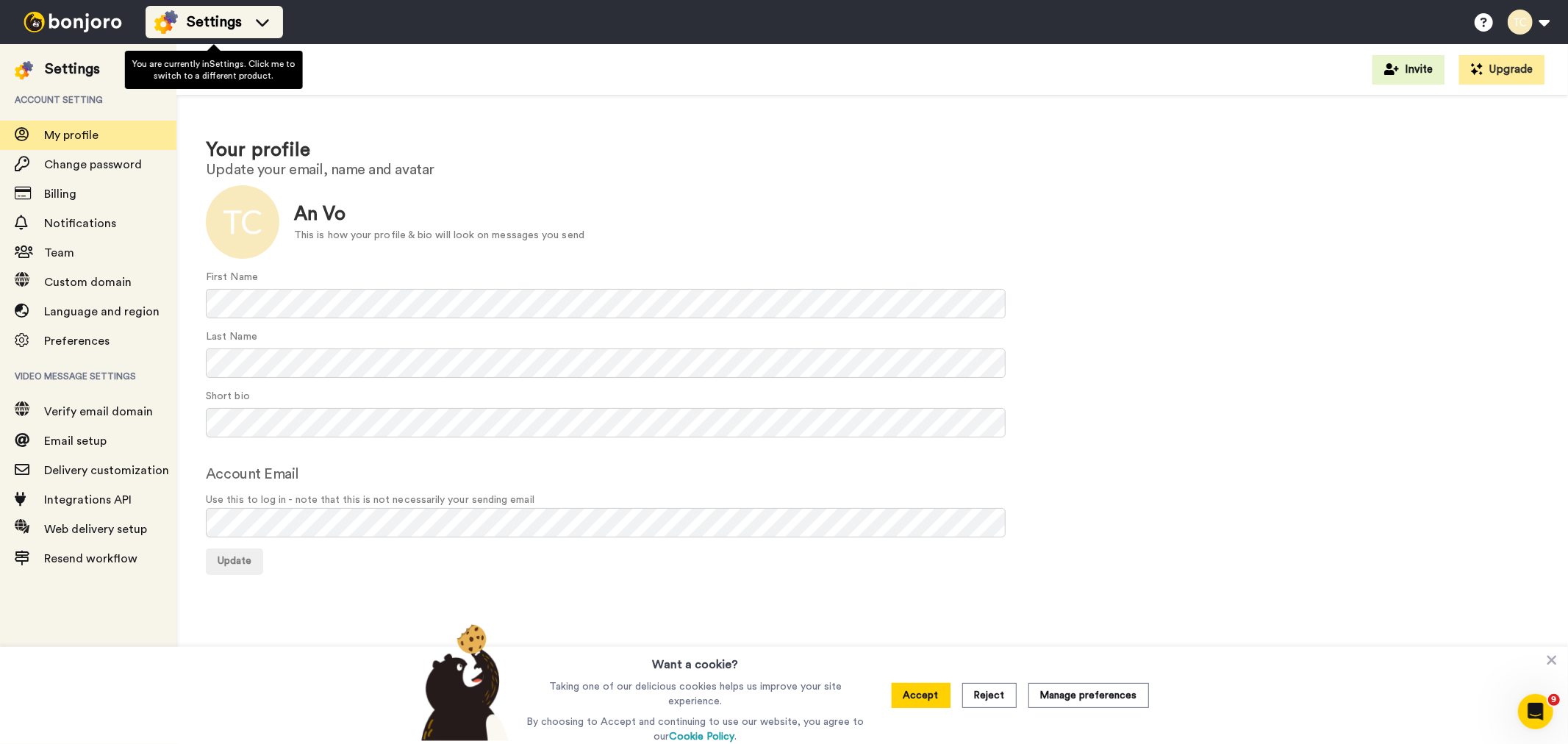
click at [239, 23] on span "Settings" at bounding box center [214, 22] width 55 height 20
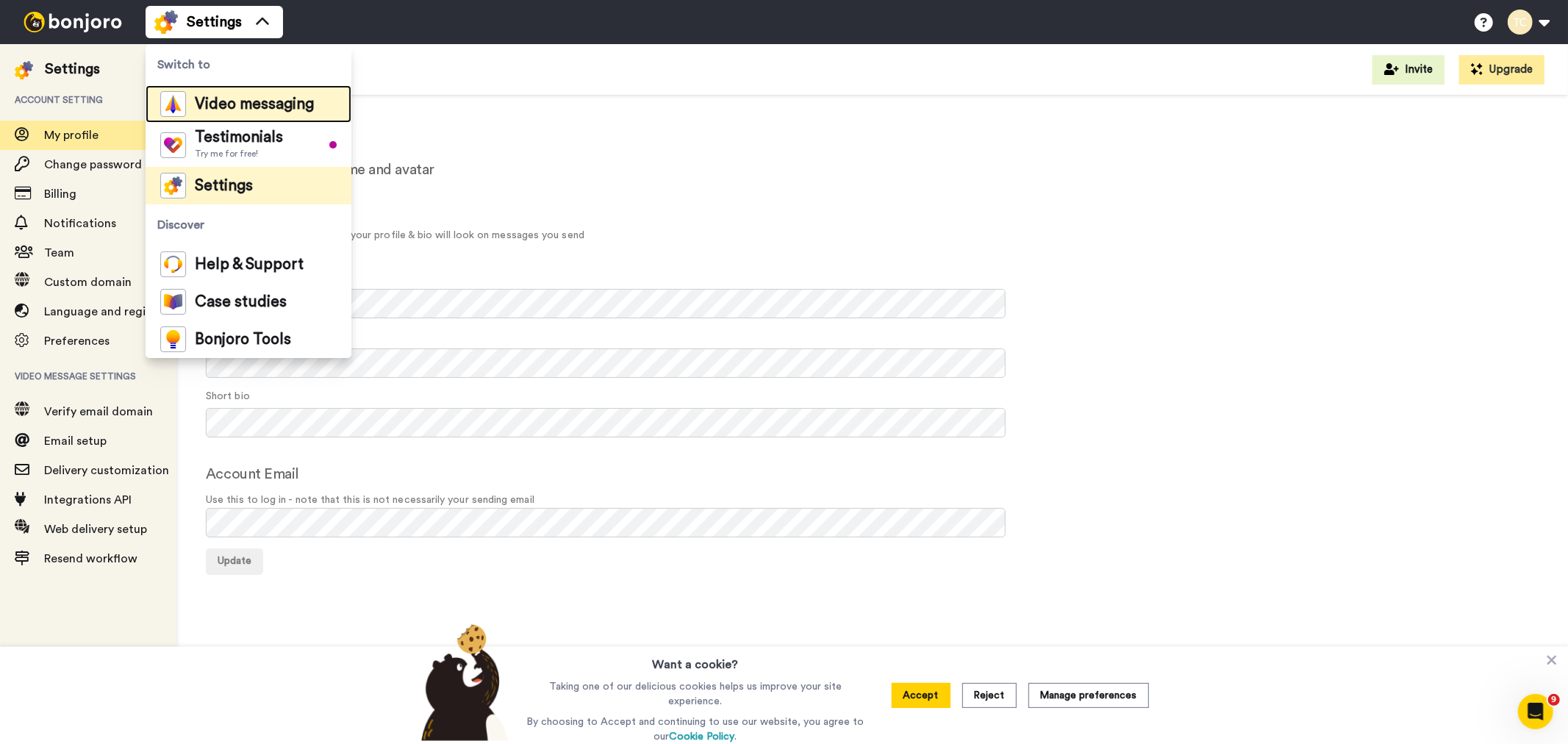
click at [229, 104] on span "Video messaging" at bounding box center [254, 105] width 119 height 15
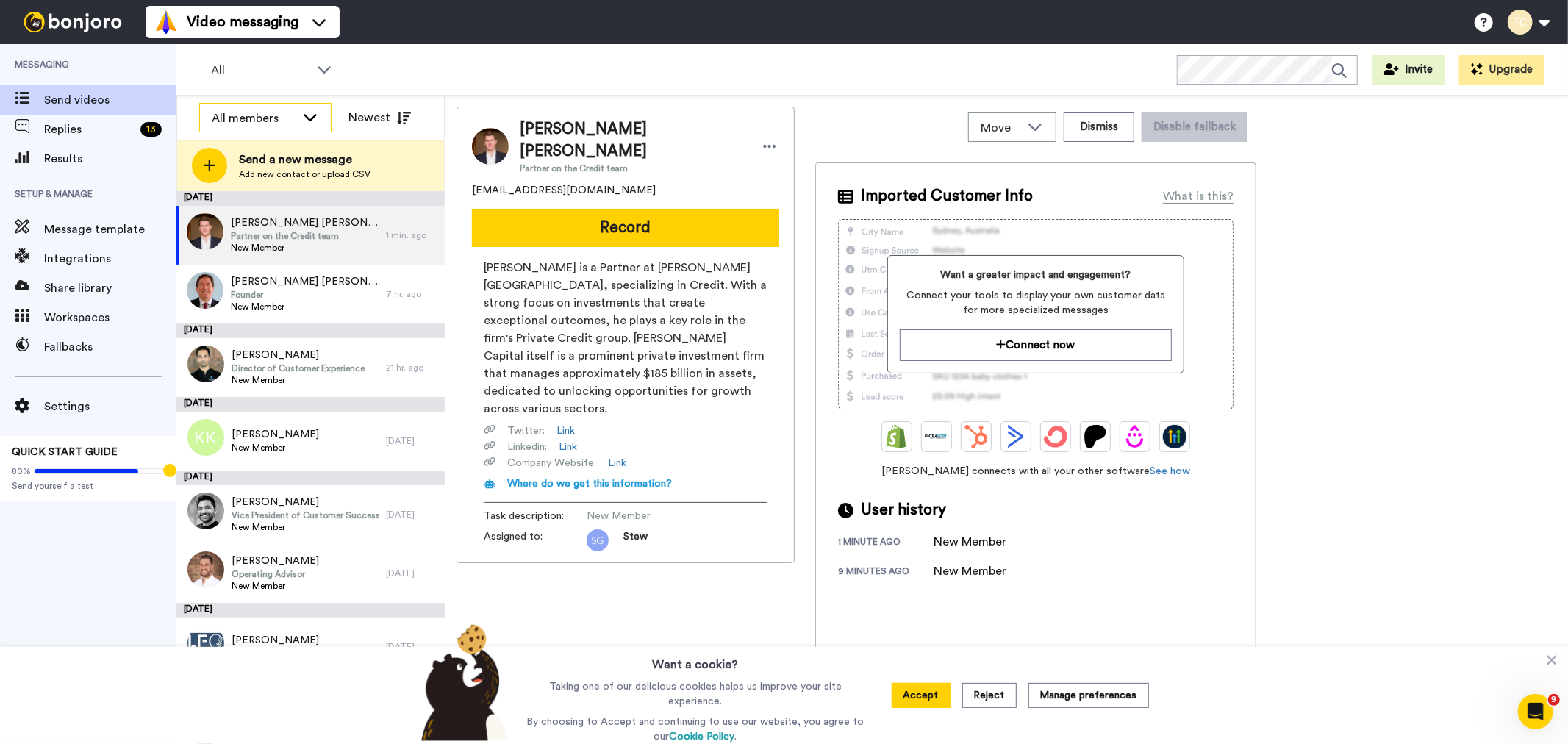
click at [302, 114] on icon at bounding box center [309, 117] width 17 height 15
click at [259, 154] on span "All members" at bounding box center [237, 150] width 75 height 15
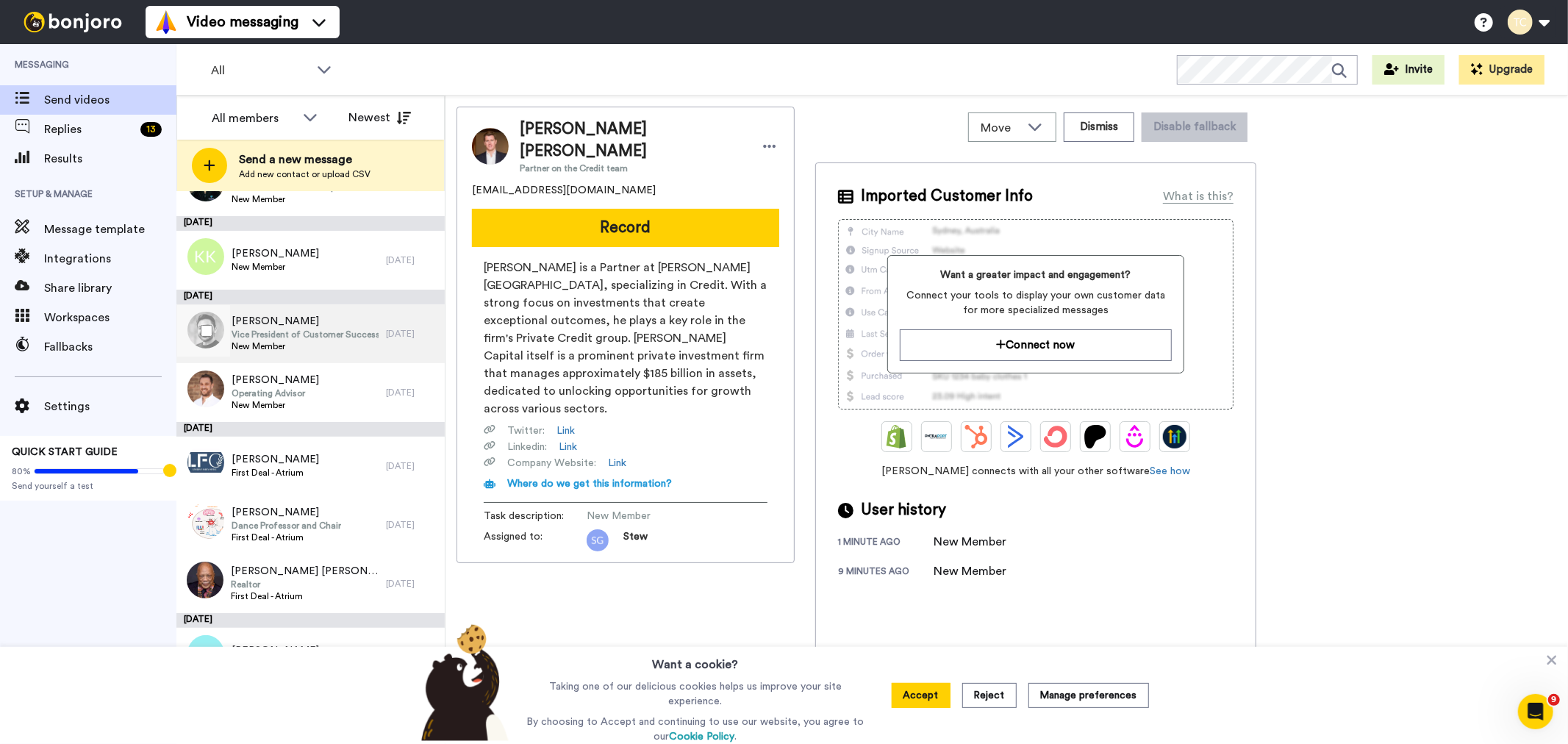
scroll to position [182, 0]
click at [1550, 654] on div "Want a cookie? Taking one of our delicious cookies helps us improve your site e…" at bounding box center [784, 695] width 1568 height 97
click at [1553, 663] on icon at bounding box center [1551, 660] width 15 height 15
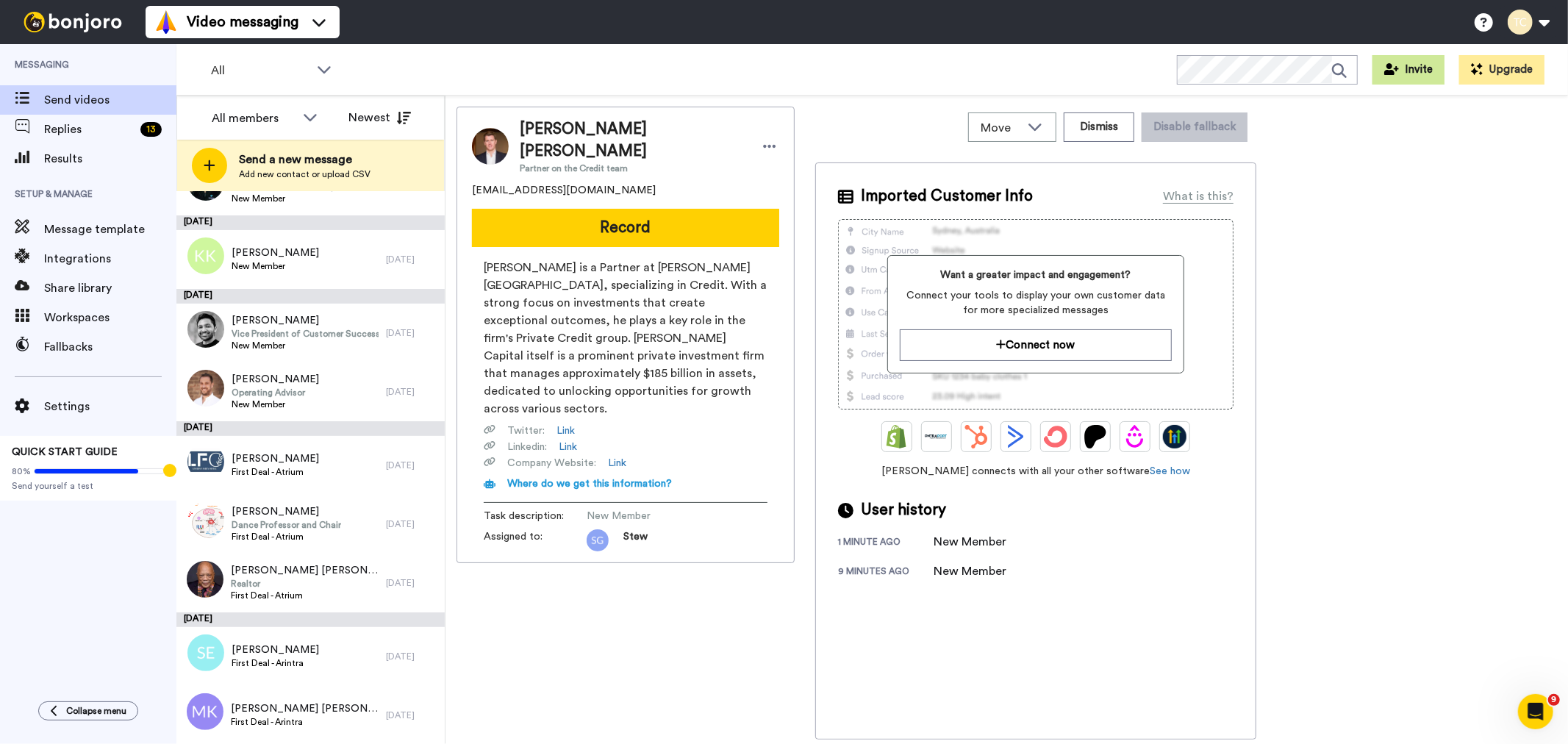
click at [1426, 67] on button "Invite" at bounding box center [1408, 70] width 72 height 29
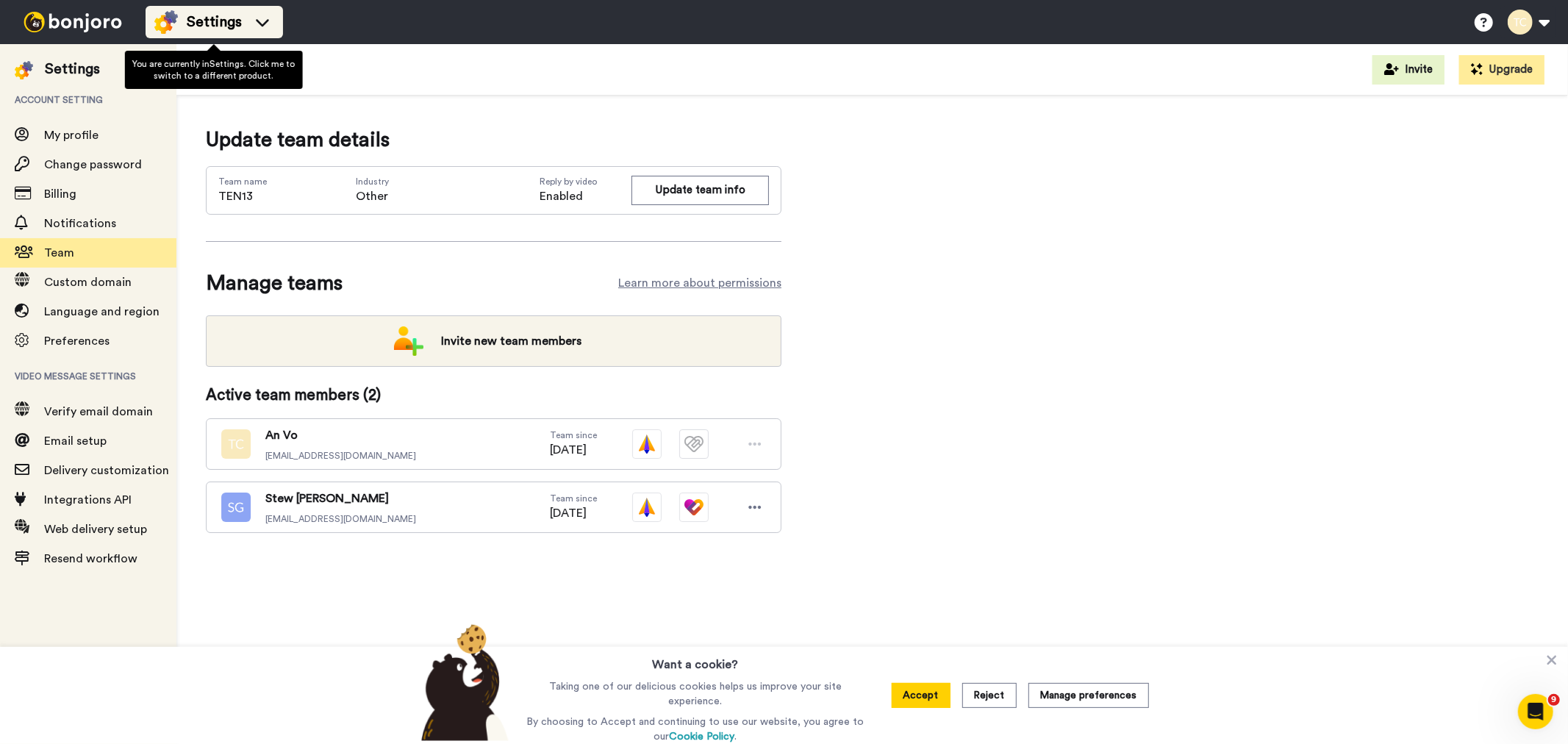
click at [167, 17] on img at bounding box center [166, 22] width 24 height 24
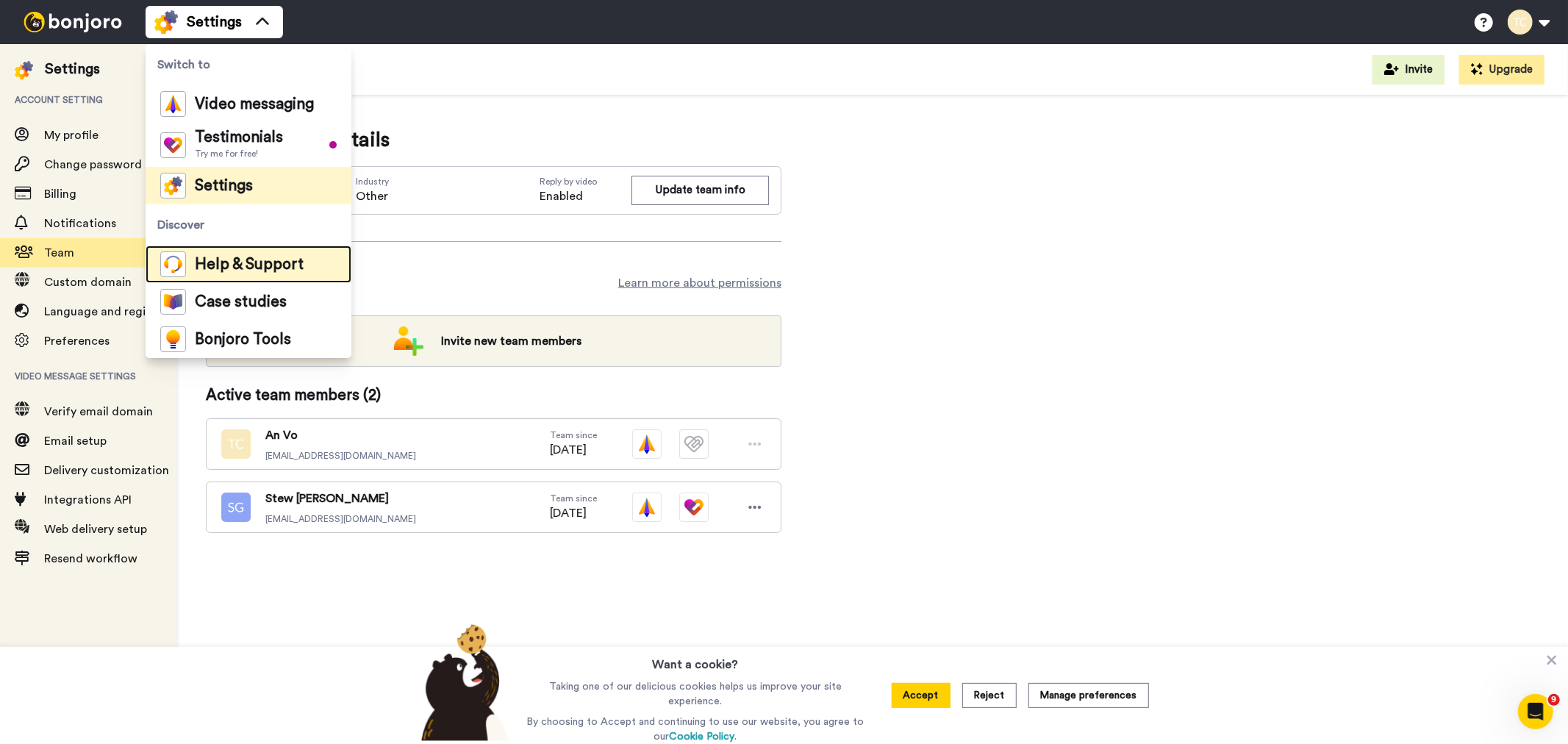
click at [261, 278] on li "Help & Support" at bounding box center [249, 264] width 206 height 38
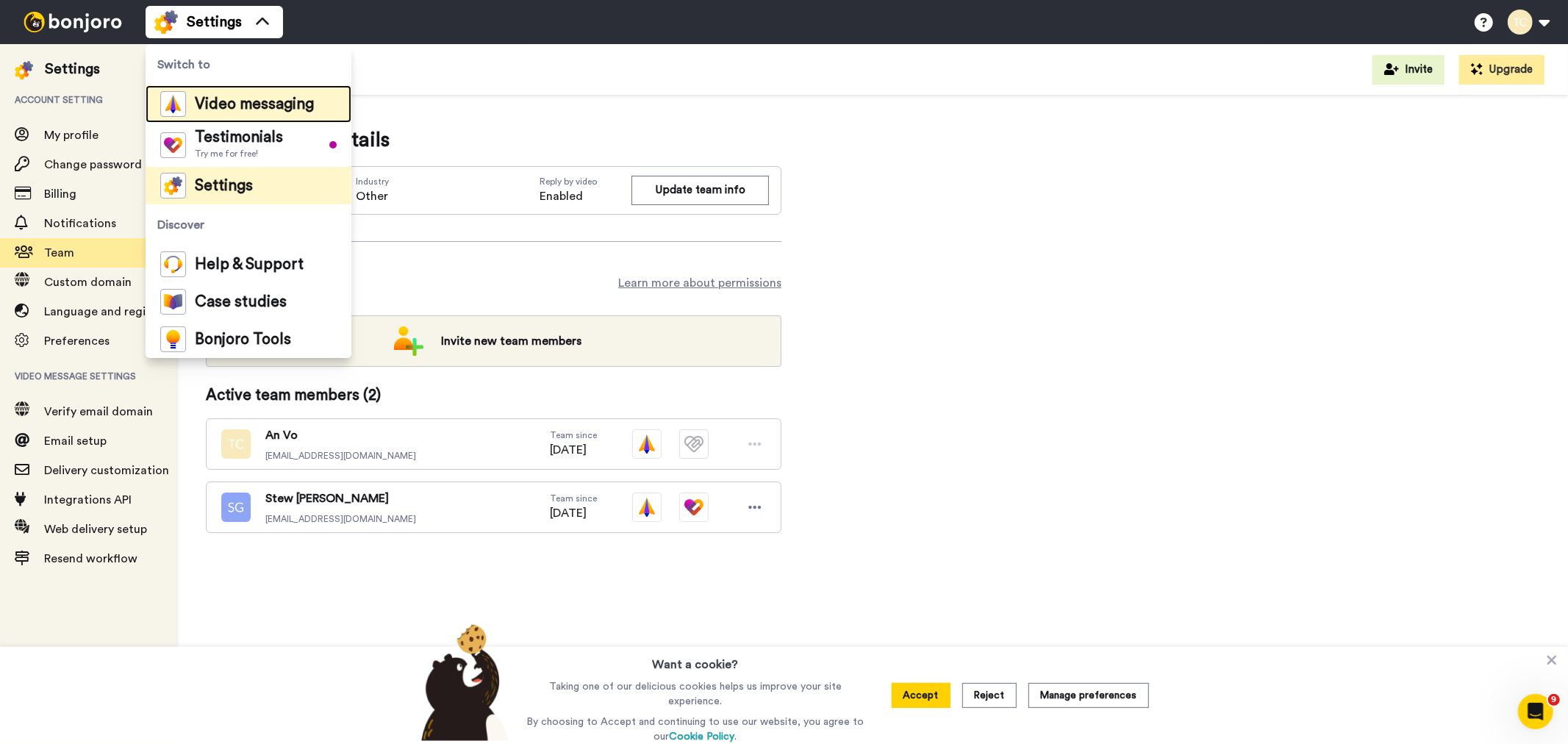
click at [215, 104] on span "Video messaging" at bounding box center [254, 105] width 119 height 15
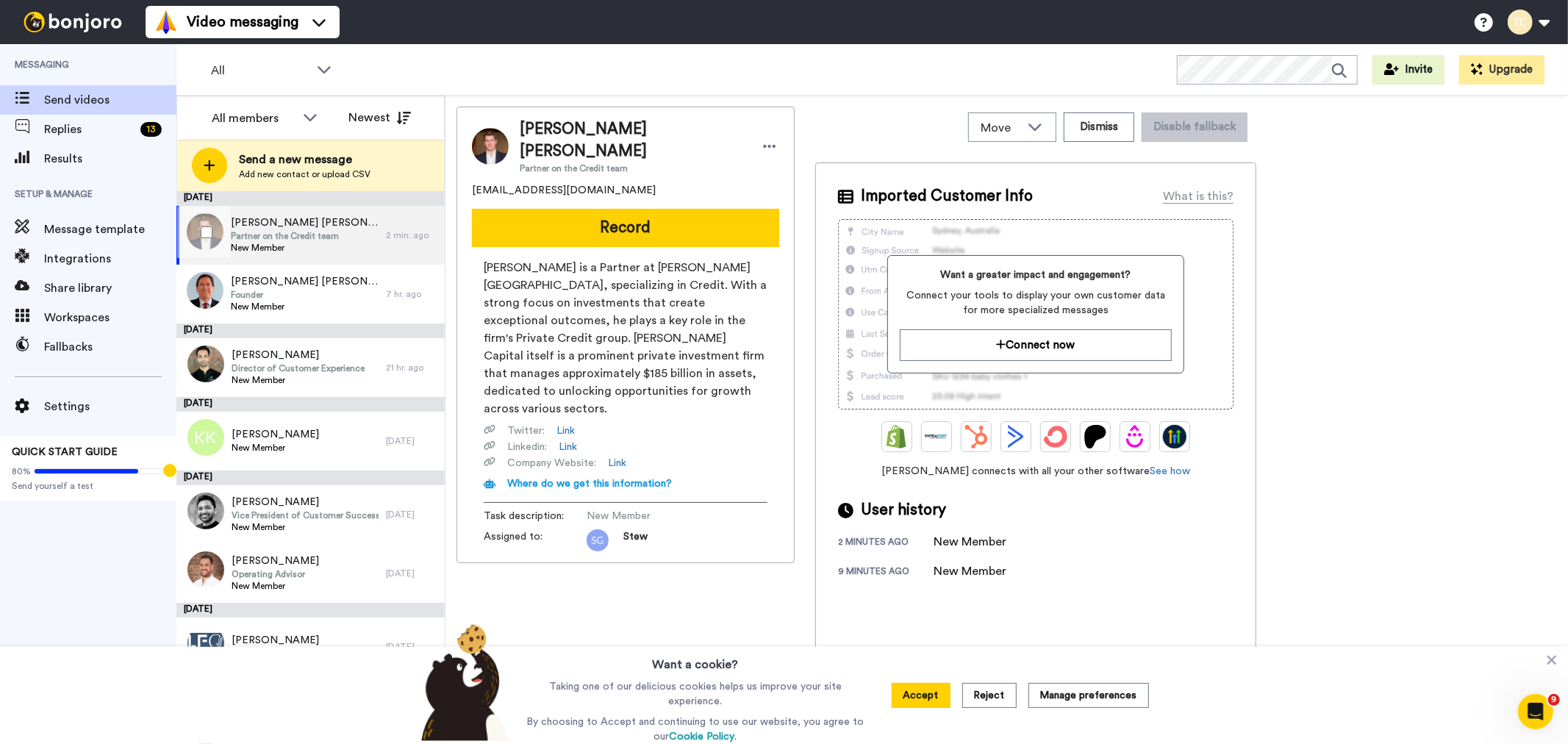
click at [299, 232] on span "Partner on the Credit team" at bounding box center [305, 236] width 148 height 12
click at [763, 139] on icon at bounding box center [770, 146] width 13 height 15
click at [751, 157] on li "Edit contact" at bounding box center [753, 161] width 106 height 20
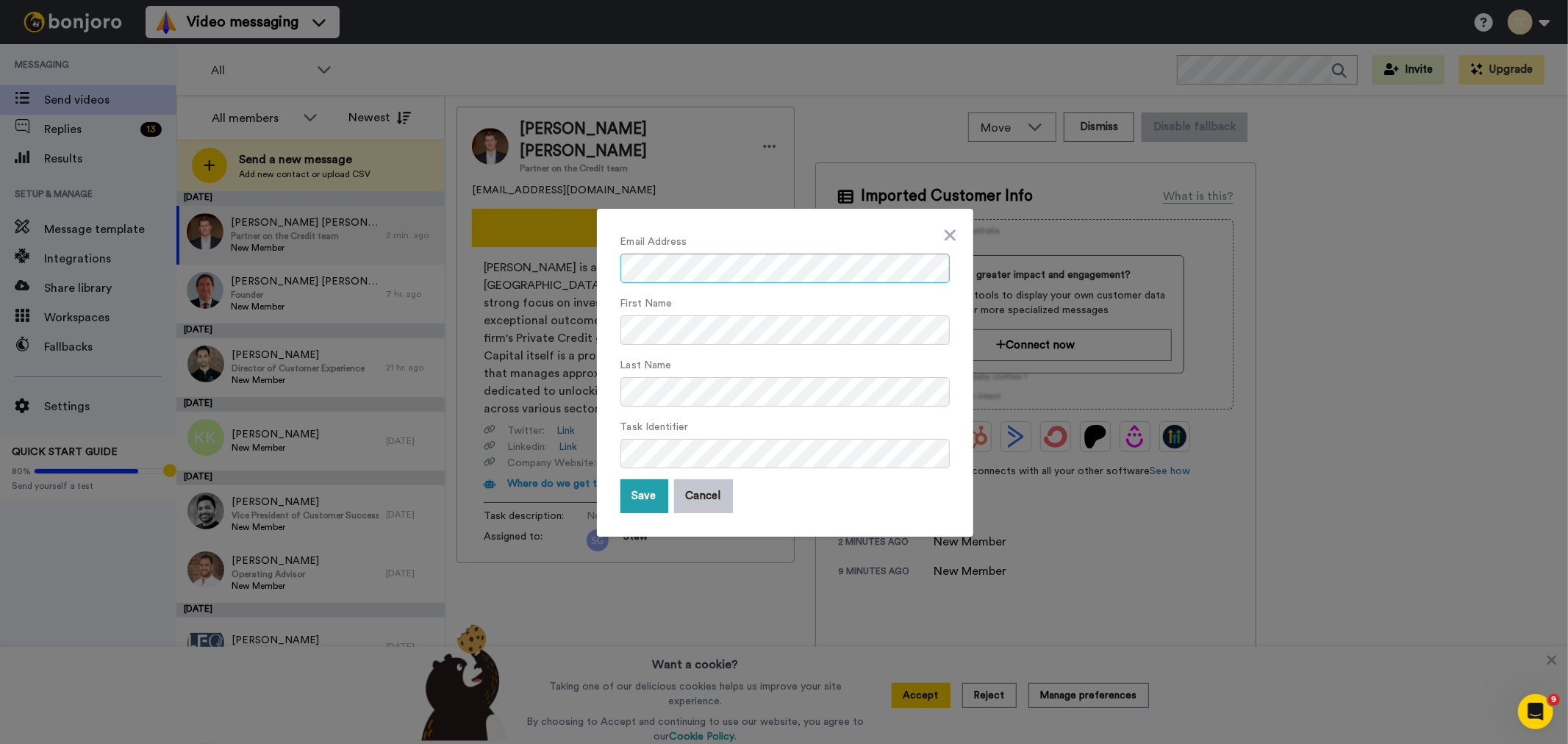
click at [567, 268] on div "Email Address First Name Last Name Task Identifier Save Cancel" at bounding box center [784, 372] width 1568 height 744
click at [562, 327] on div "Email Address First Name Last Name Task Identifier Save Cancel" at bounding box center [784, 372] width 1568 height 744
click at [607, 394] on div "Email Address First Name Last Name Task Identifier Save Cancel" at bounding box center [784, 372] width 376 height 328
click at [635, 501] on button "Save" at bounding box center [644, 495] width 48 height 34
